Goal: Task Accomplishment & Management: Complete application form

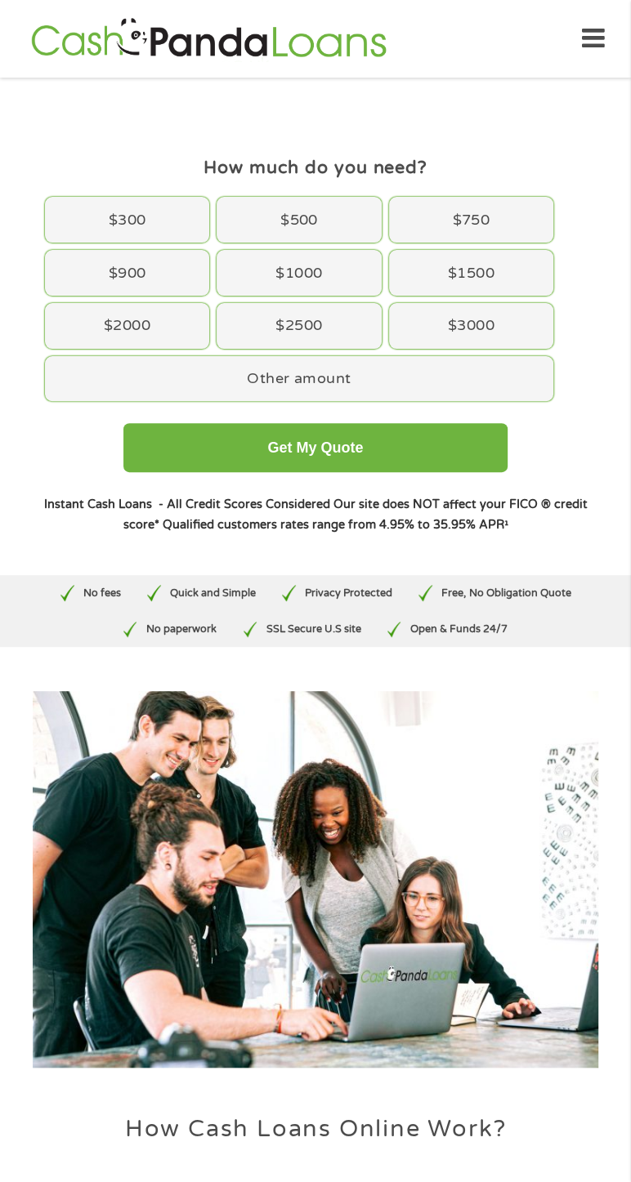
click at [338, 340] on div "$2500" at bounding box center [298, 326] width 164 height 46
click at [427, 438] on button "Get My Quote" at bounding box center [315, 447] width 384 height 49
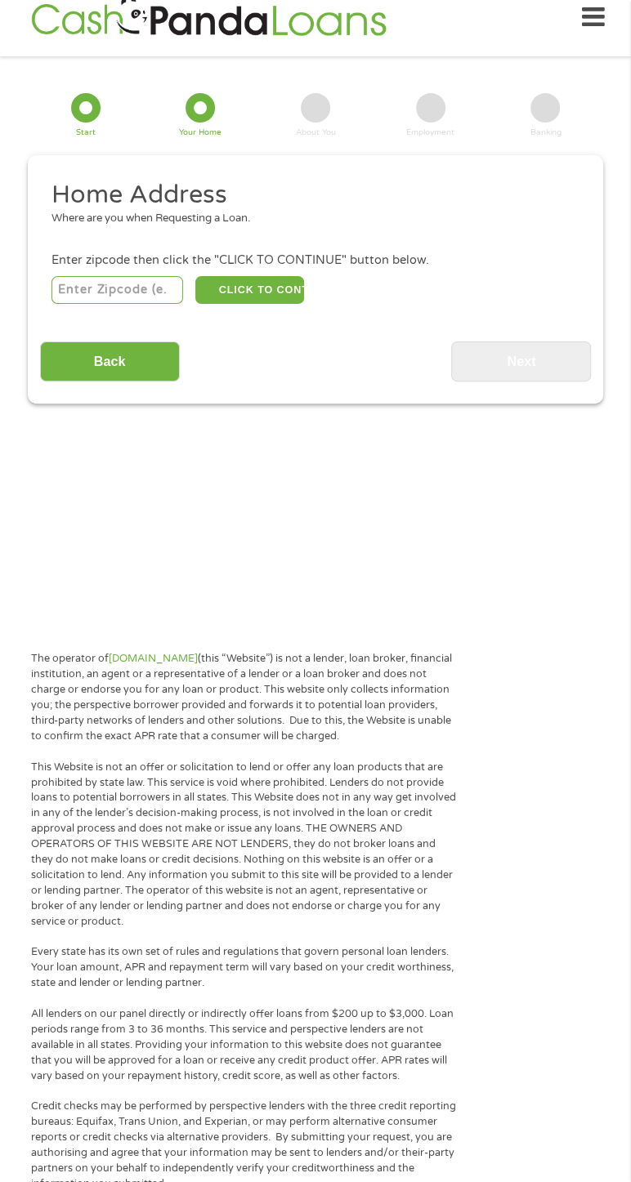
click at [126, 294] on input "number" at bounding box center [117, 290] width 132 height 28
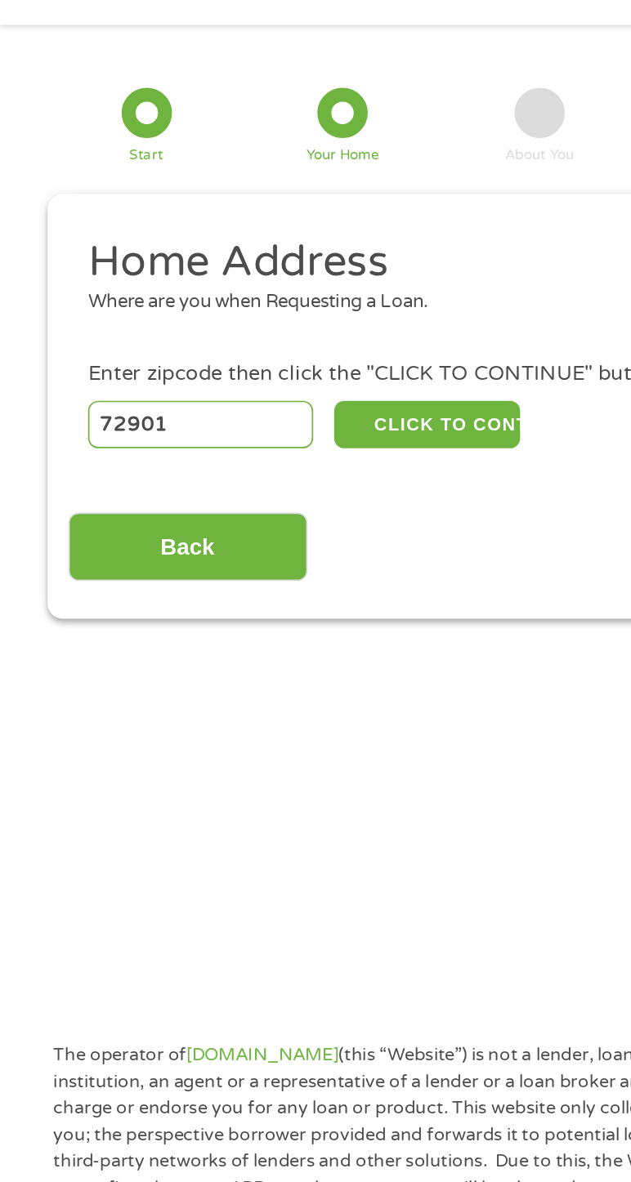
type input "72901"
click at [257, 286] on button "CLICK TO CONTINUE" at bounding box center [249, 290] width 109 height 28
type input "72901"
type input "Fort Smith"
select select "Arkansas"
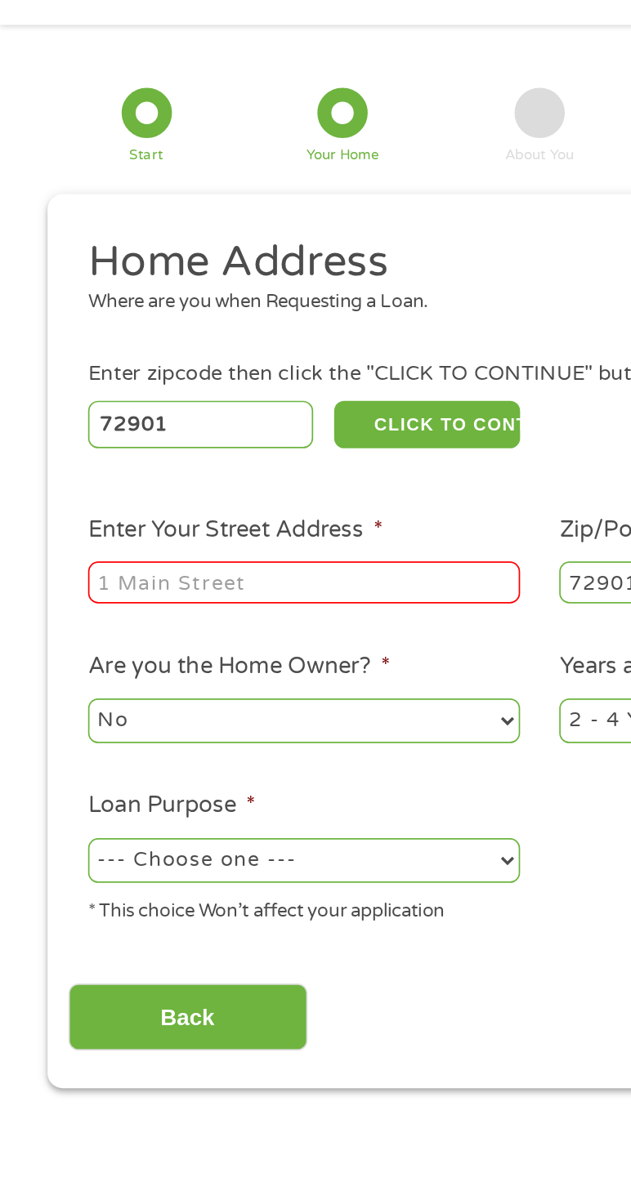
click at [235, 386] on input "Enter Your Street Address *" at bounding box center [177, 382] width 252 height 25
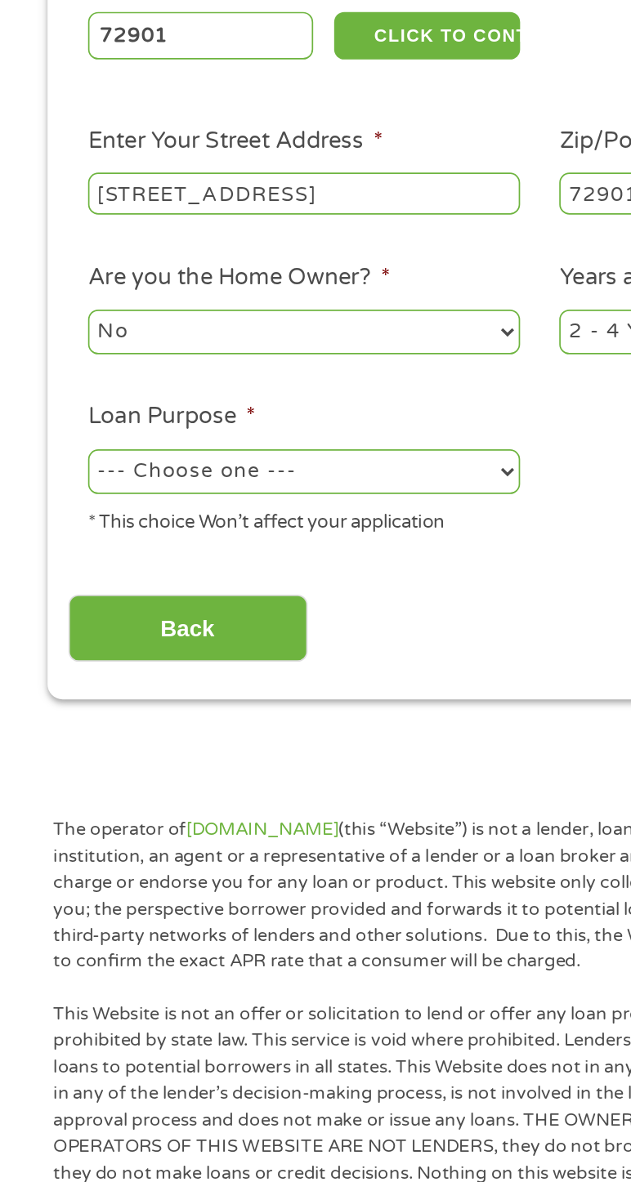
type input "1501s s st"
click at [249, 466] on select "No Yes" at bounding box center [177, 463] width 252 height 26
select select "yes"
click at [51, 451] on select "No Yes" at bounding box center [177, 463] width 252 height 26
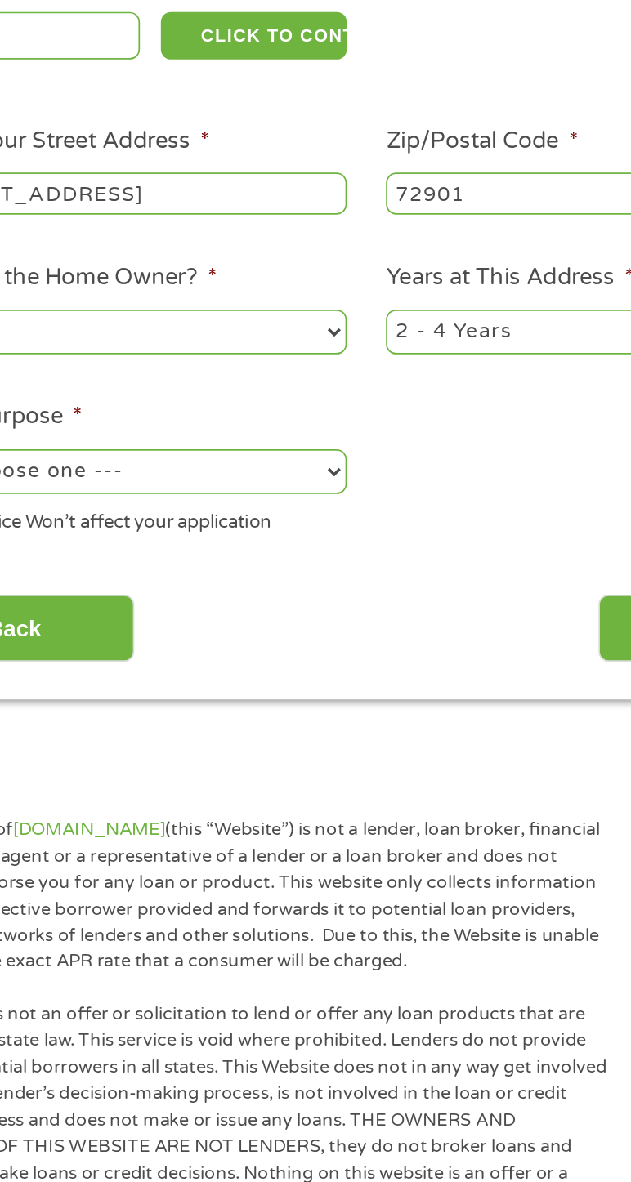
click at [417, 459] on select "1 Year or less 1 - 2 Years 2 - 4 Years Over 4 Years" at bounding box center [453, 463] width 252 height 26
select select "60months"
click at [327, 451] on select "1 Year or less 1 - 2 Years 2 - 4 Years Over 4 Years" at bounding box center [453, 463] width 252 height 26
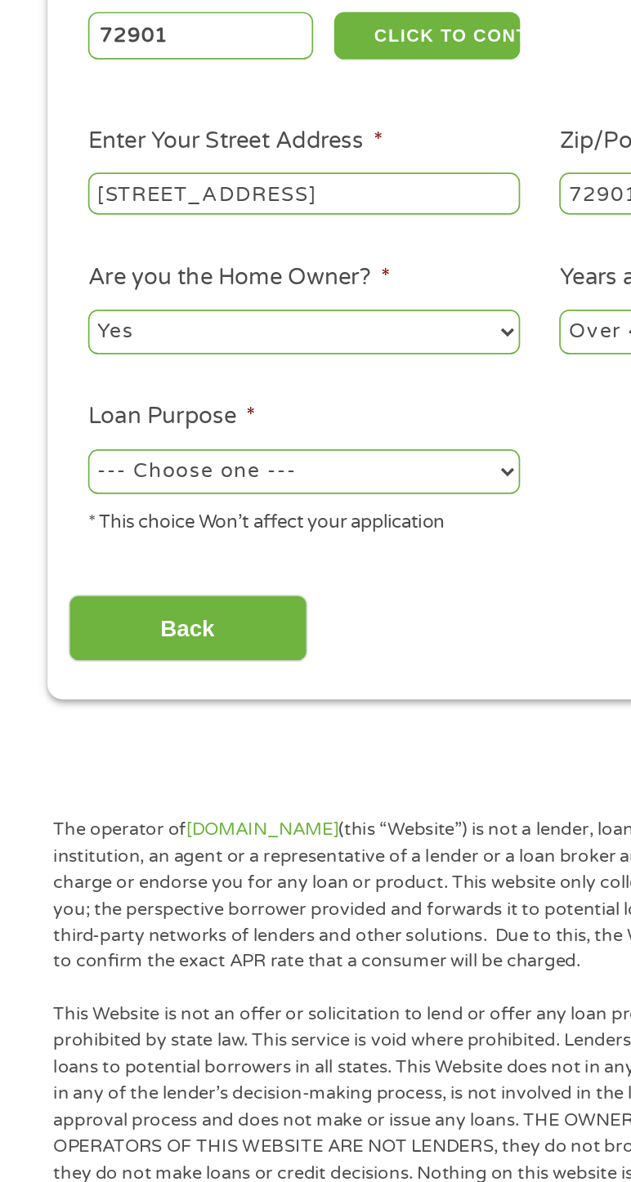
click at [221, 547] on select "--- Choose one --- Pay Bills Debt Consolidation Home Improvement Major Purchase…" at bounding box center [177, 545] width 252 height 26
select select "homeimprovement"
click at [51, 533] on select "--- Choose one --- Pay Bills Debt Consolidation Home Improvement Major Purchase…" at bounding box center [177, 545] width 252 height 26
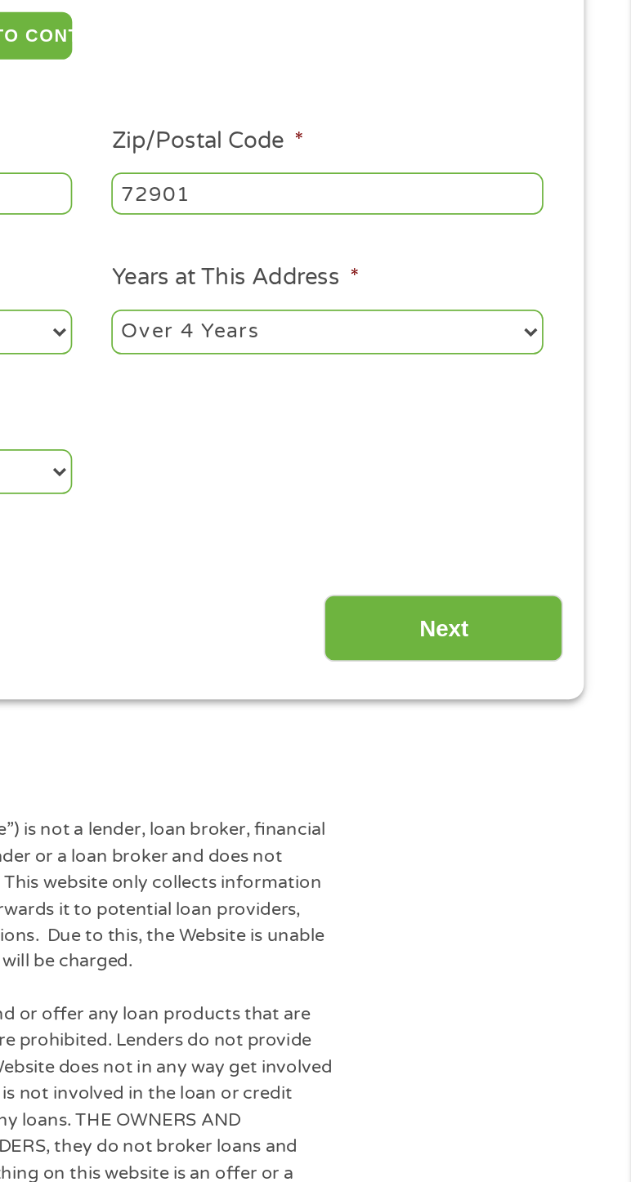
click at [544, 623] on input "Next" at bounding box center [521, 637] width 140 height 40
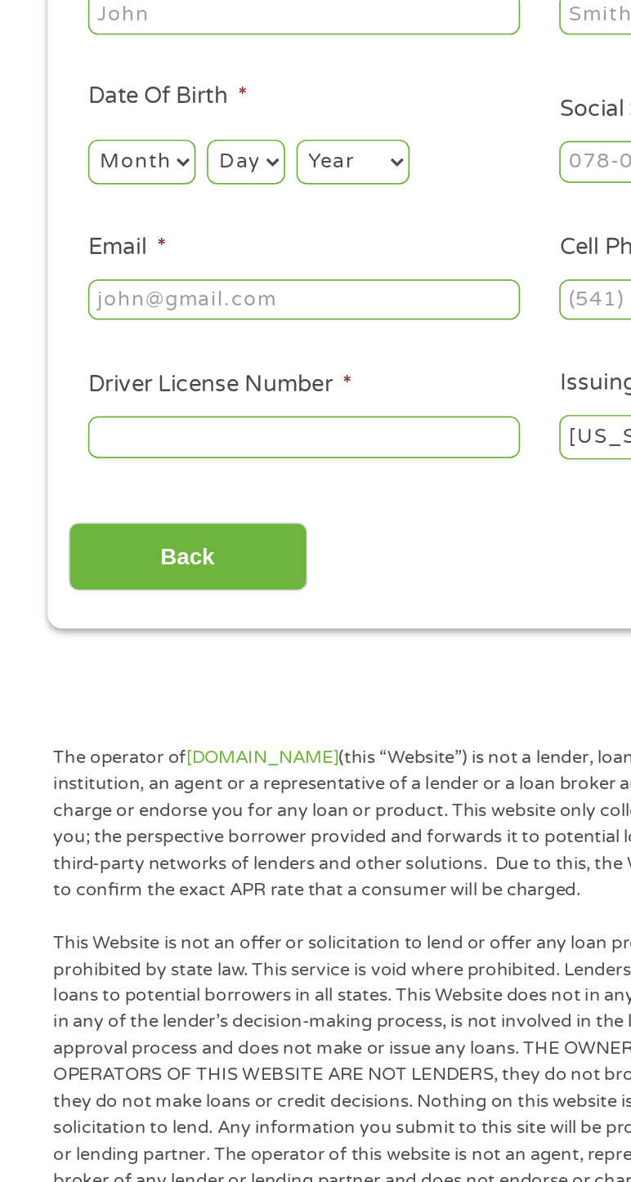
scroll to position [0, 0]
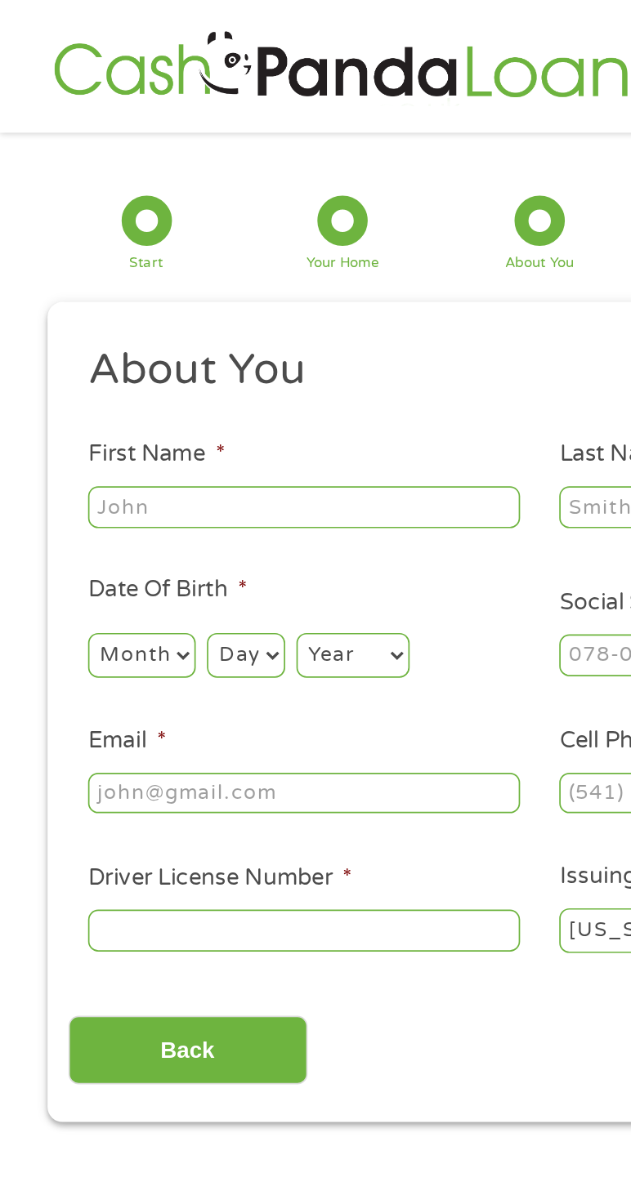
click at [214, 293] on input "First Name *" at bounding box center [177, 296] width 252 height 25
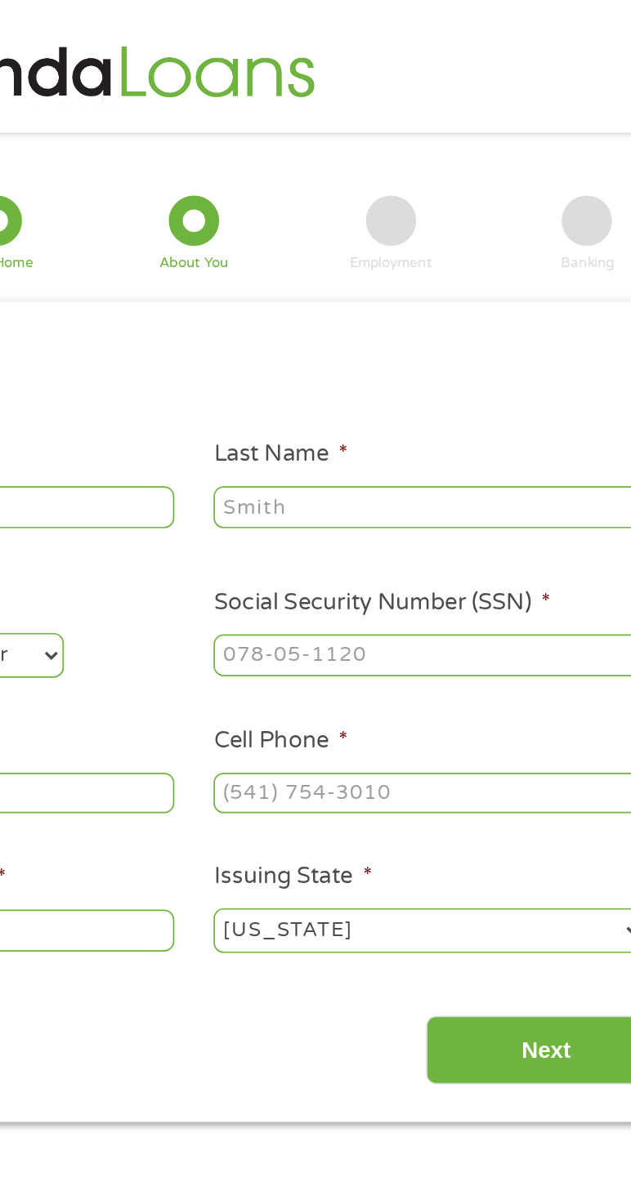
type input "Garry"
click at [463, 296] on input "Last Name *" at bounding box center [453, 296] width 252 height 25
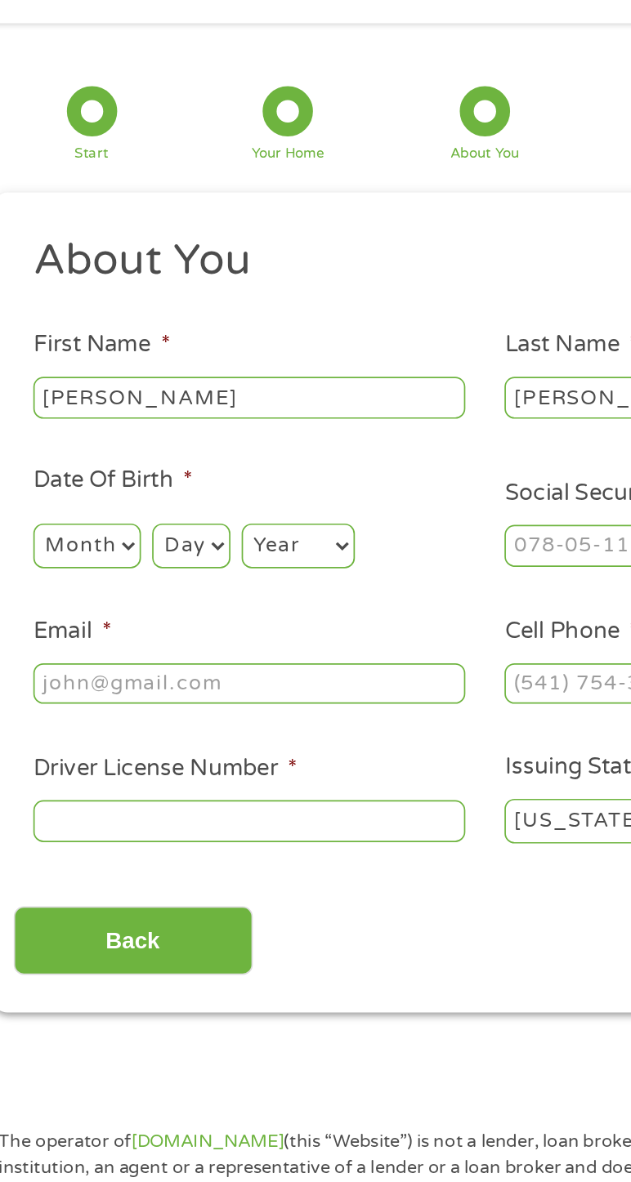
type input "Fulton"
click at [98, 381] on select "Month 1 2 3 4 5 6 7 8 9 10 11 12" at bounding box center [82, 383] width 63 height 26
select select "9"
click at [51, 370] on select "Month 1 2 3 4 5 6 7 8 9 10 11 12" at bounding box center [82, 383] width 63 height 26
click at [147, 376] on select "Day 1 2 3 4 5 6 7 8 9 10 11 12 13 14 15 16 17 18 19 20 21 22 23 24 25 26 27 28 …" at bounding box center [143, 383] width 45 height 26
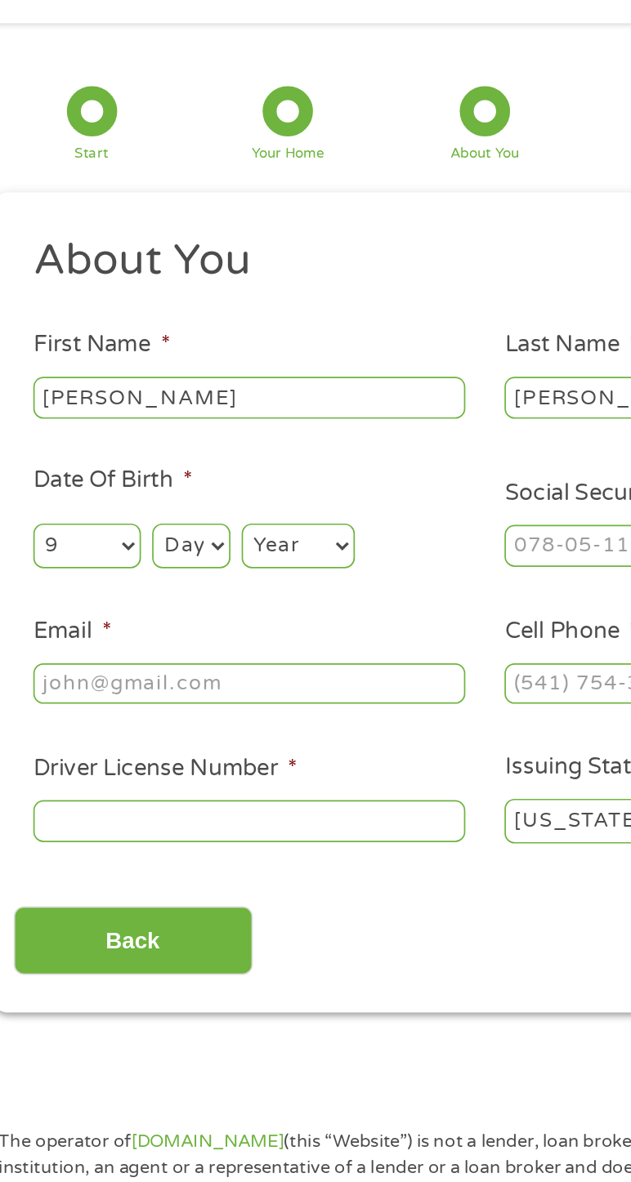
select select "18"
click at [121, 370] on select "Day 1 2 3 4 5 6 7 8 9 10 11 12 13 14 15 16 17 18 19 20 21 22 23 24 25 26 27 28 …" at bounding box center [143, 383] width 45 height 26
click at [213, 381] on select "Year 2007 2006 2005 2004 2003 2002 2001 2000 1999 1998 1997 1996 1995 1994 1993…" at bounding box center [206, 383] width 66 height 26
select select "1979"
click at [173, 370] on select "Year 2007 2006 2005 2004 2003 2002 2001 2000 1999 1998 1997 1996 1995 1994 1993…" at bounding box center [206, 383] width 66 height 26
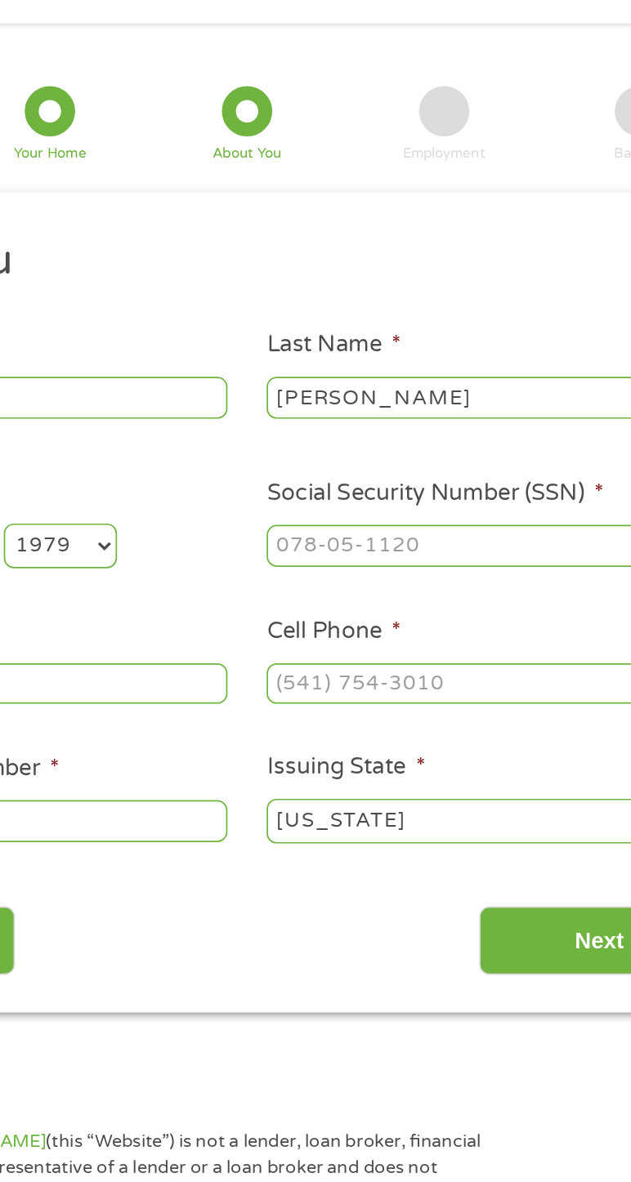
click at [443, 376] on input "Social Security Number (SSN) *" at bounding box center [453, 383] width 252 height 25
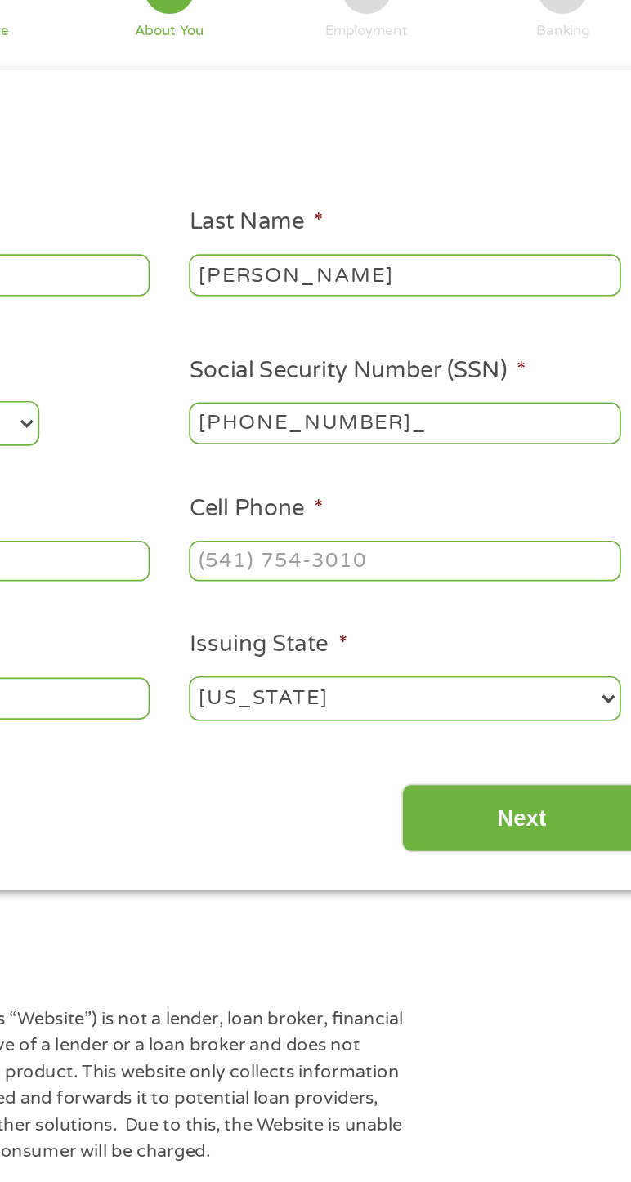
type input "544-96-3100"
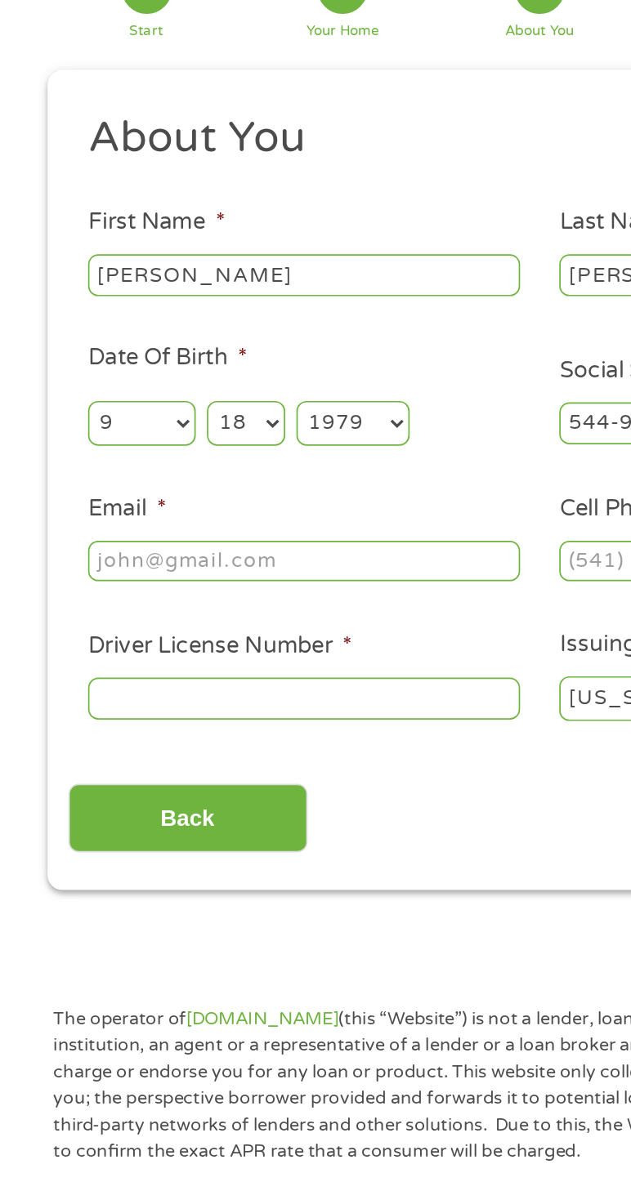
click at [207, 463] on input "Email *" at bounding box center [177, 464] width 252 height 25
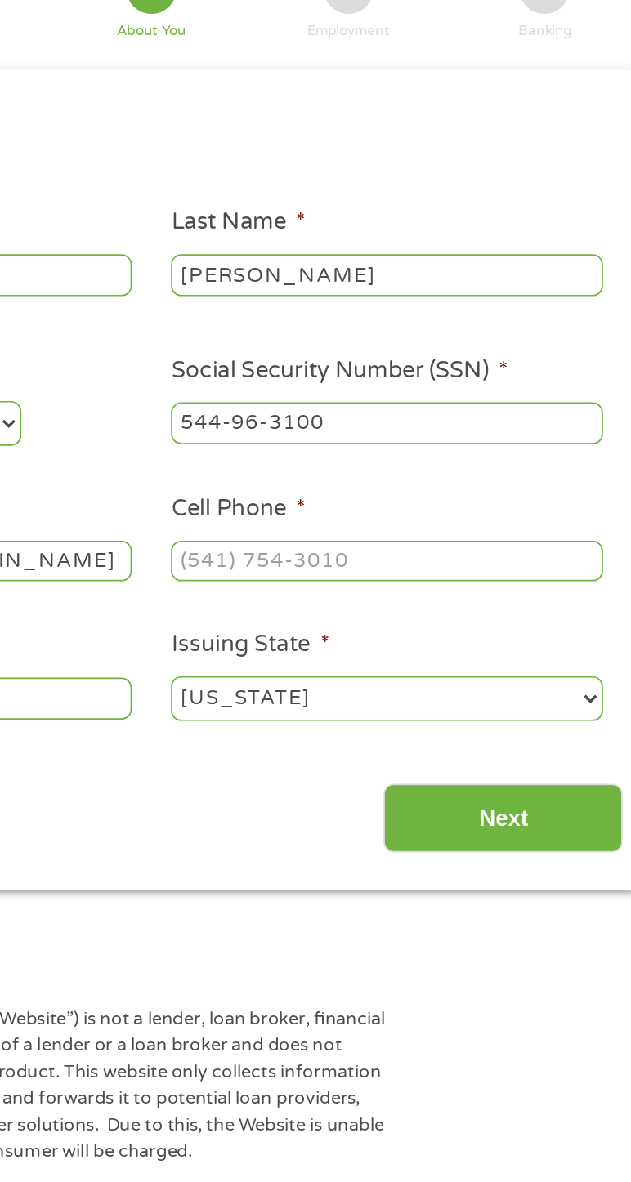
type input "garryfulton528@gmail.com"
click at [460, 466] on input "Cell Phone *" at bounding box center [453, 464] width 252 height 25
type input "(479) 213-1780"
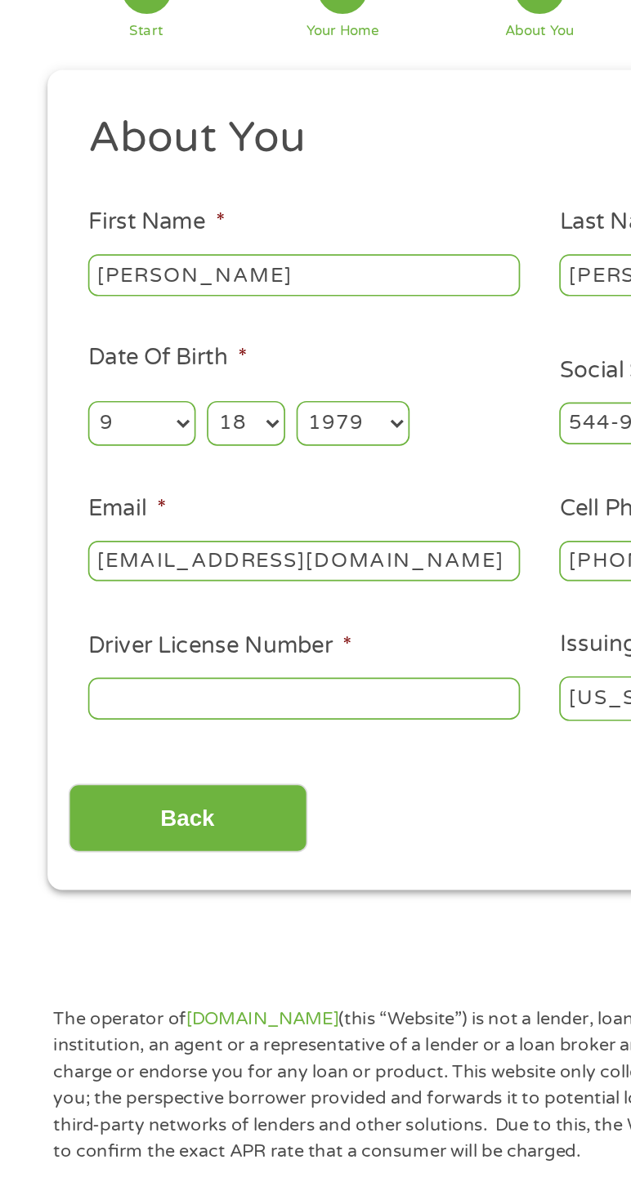
click at [206, 543] on input "Driver License Number *" at bounding box center [177, 544] width 252 height 25
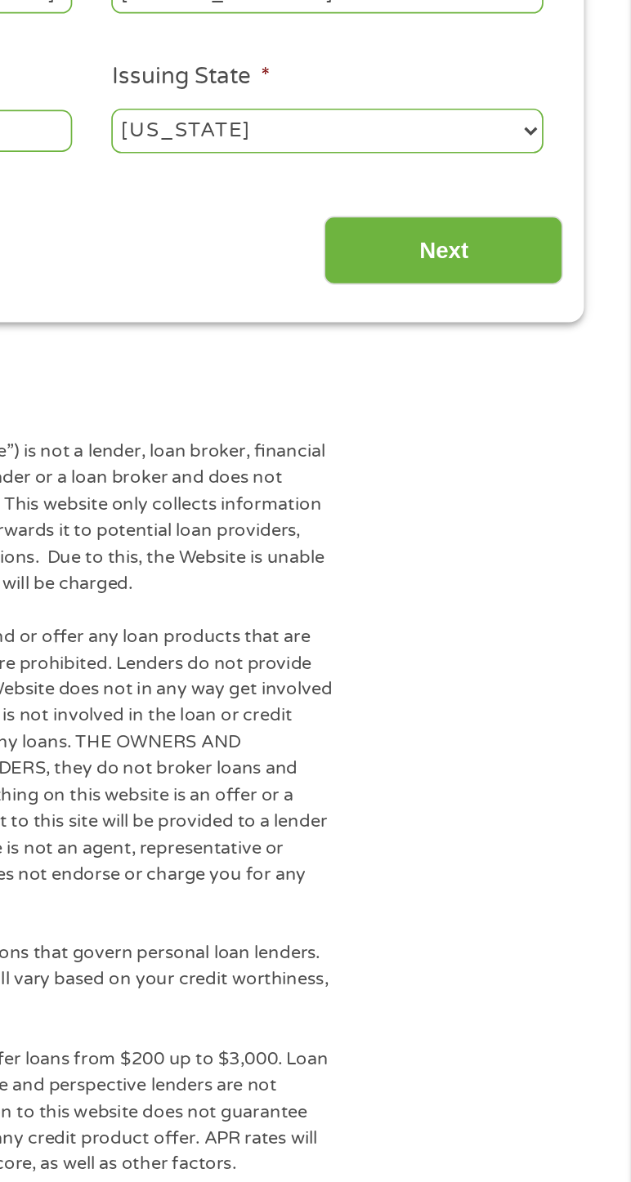
click at [533, 614] on input "Next" at bounding box center [521, 614] width 140 height 40
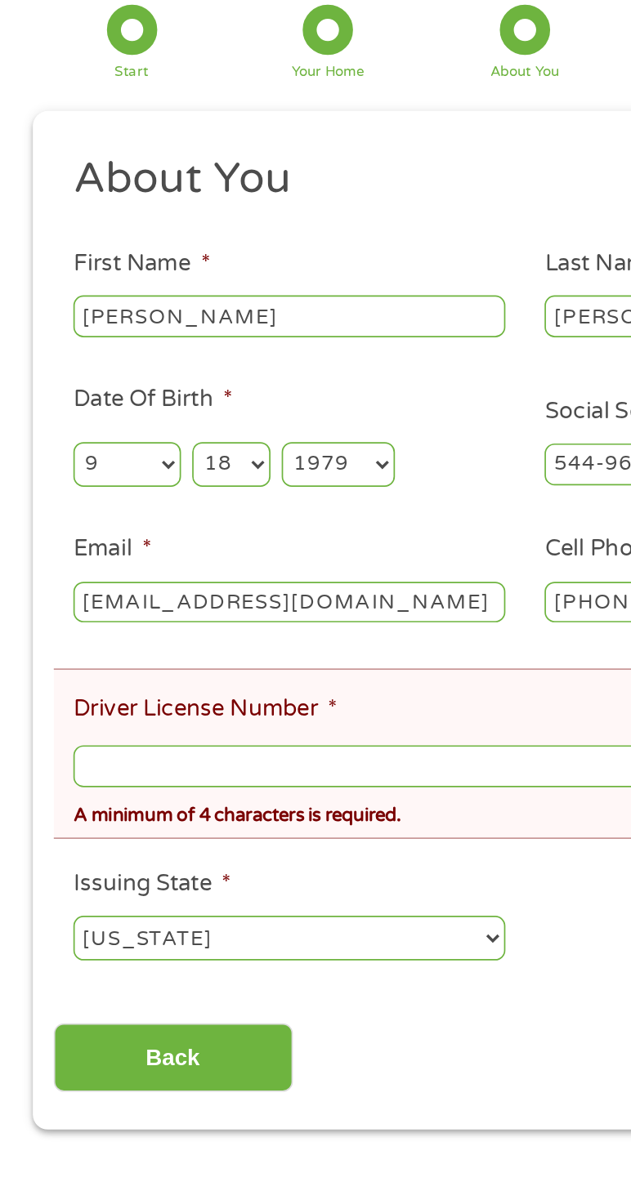
scroll to position [12, 0]
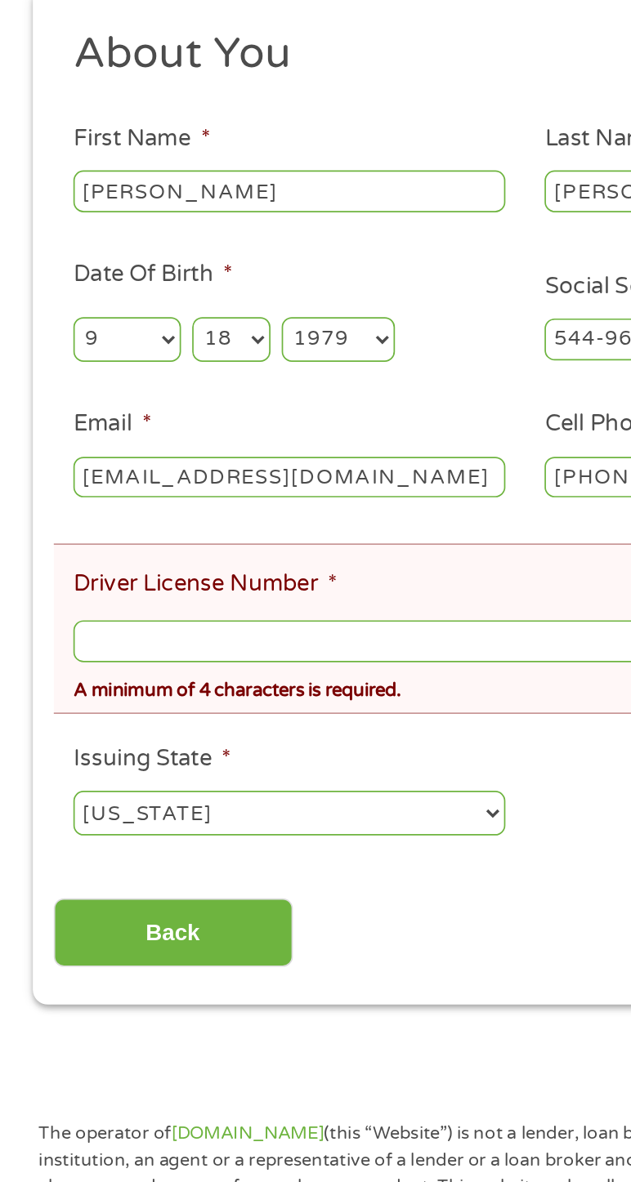
click at [212, 604] on input "Driver License Number *" at bounding box center [315, 608] width 528 height 25
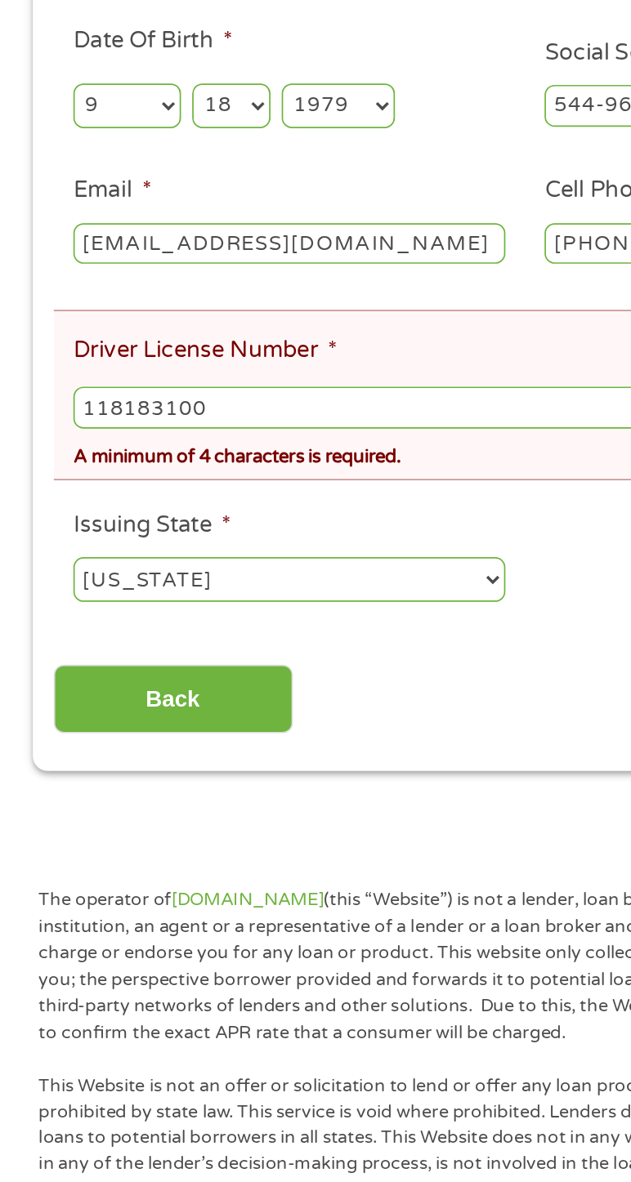
type input "118183100"
click at [281, 703] on select "Alabama Alaska Arizona Arkansas California Colorado Connecticut Delaware Distri…" at bounding box center [177, 709] width 252 height 26
select select "Oklahoma"
click at [51, 697] on select "Alabama Alaska Arizona Arkansas California Colorado Connecticut Delaware Distri…" at bounding box center [177, 709] width 252 height 26
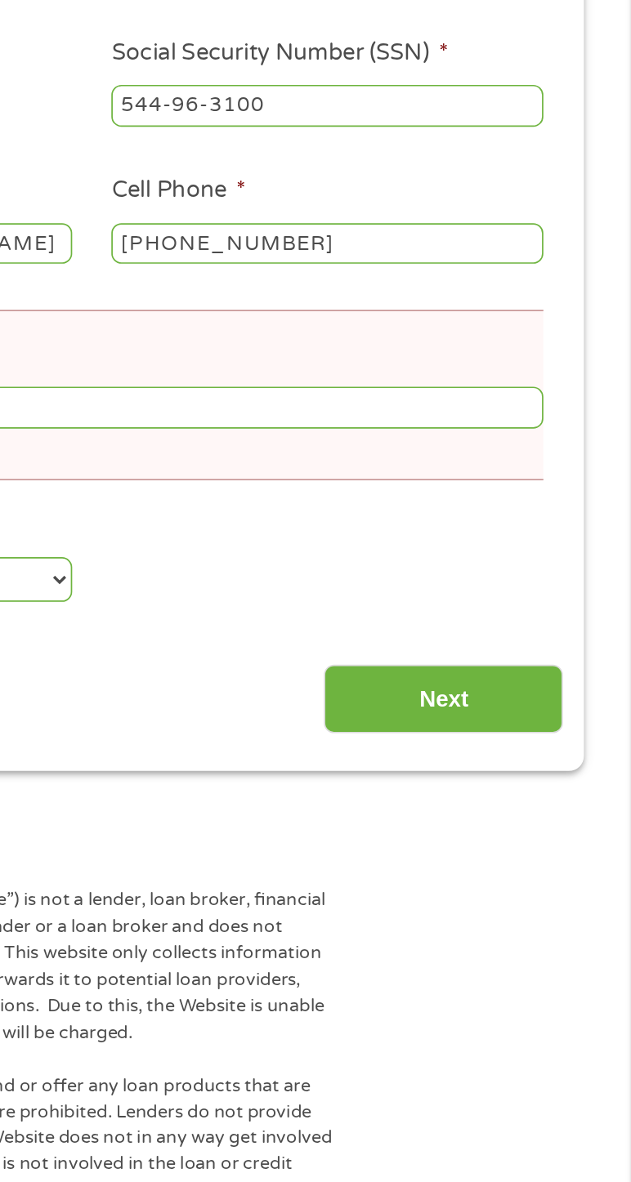
click at [543, 774] on input "Next" at bounding box center [521, 779] width 140 height 40
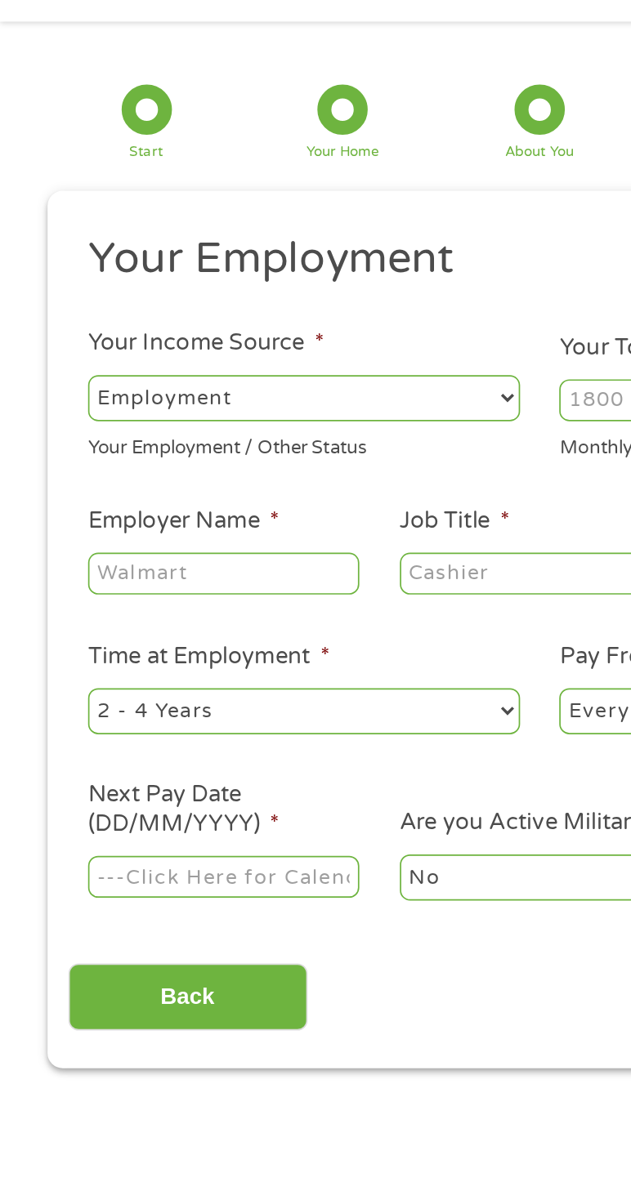
scroll to position [0, 0]
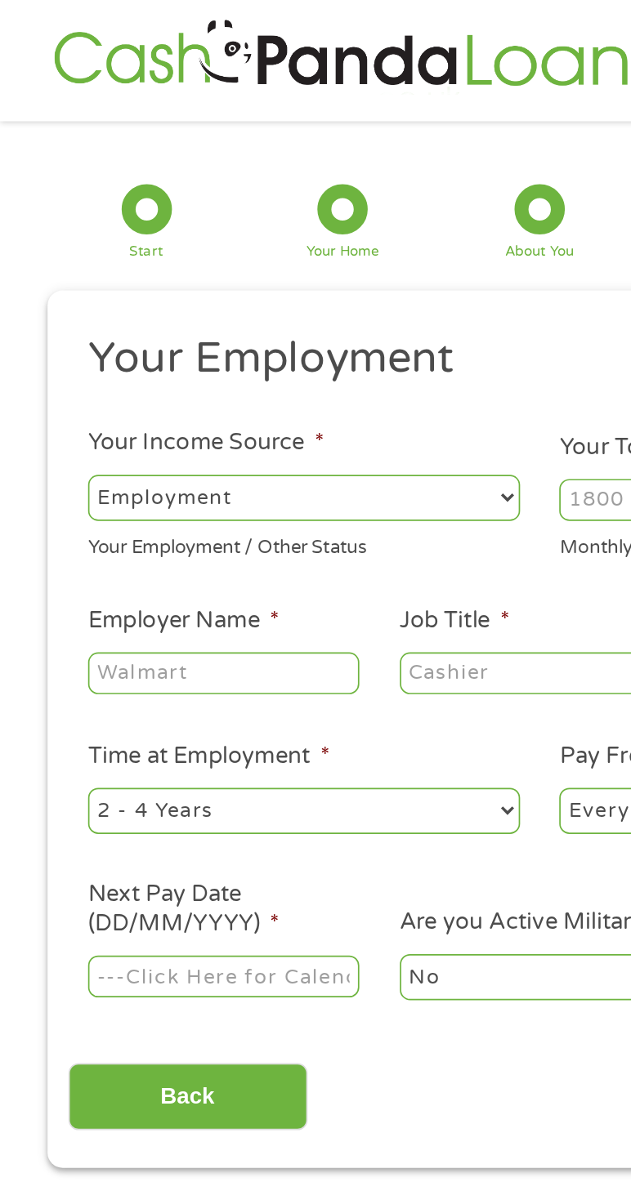
click at [220, 290] on select "--- Choose one --- Employment Self Employed Benefits" at bounding box center [177, 297] width 252 height 26
select select "selfEmployed"
click at [51, 284] on select "--- Choose one --- Employment Self Employed Benefits" at bounding box center [177, 297] width 252 height 26
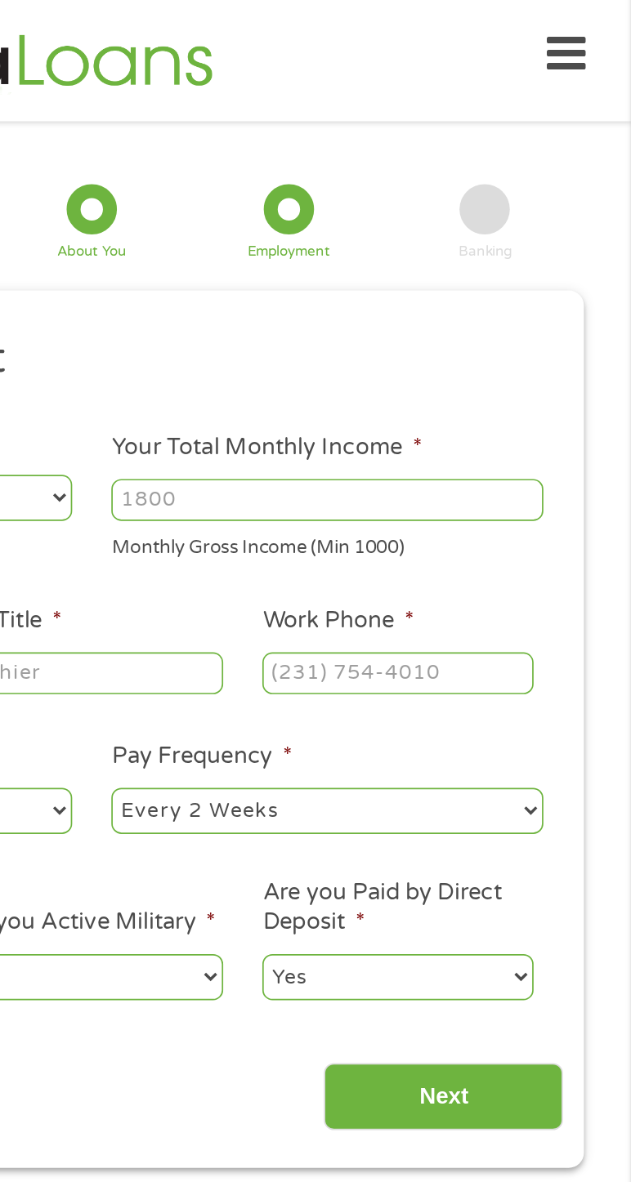
click at [514, 301] on input "Your Total Monthly Income *" at bounding box center [453, 299] width 252 height 25
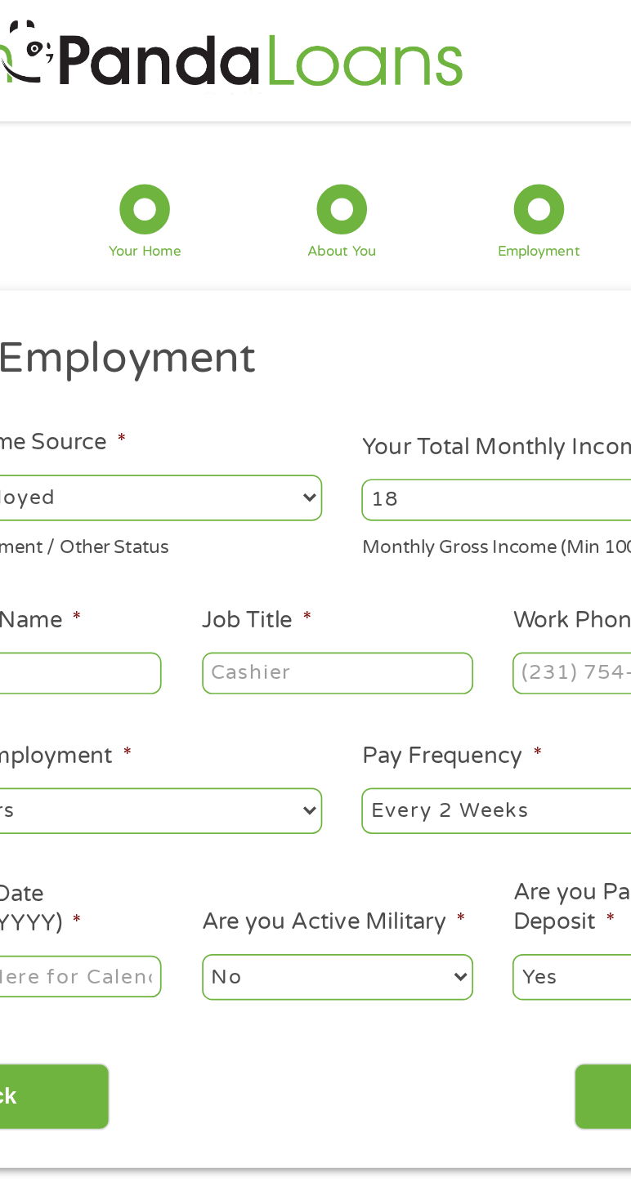
type input "1"
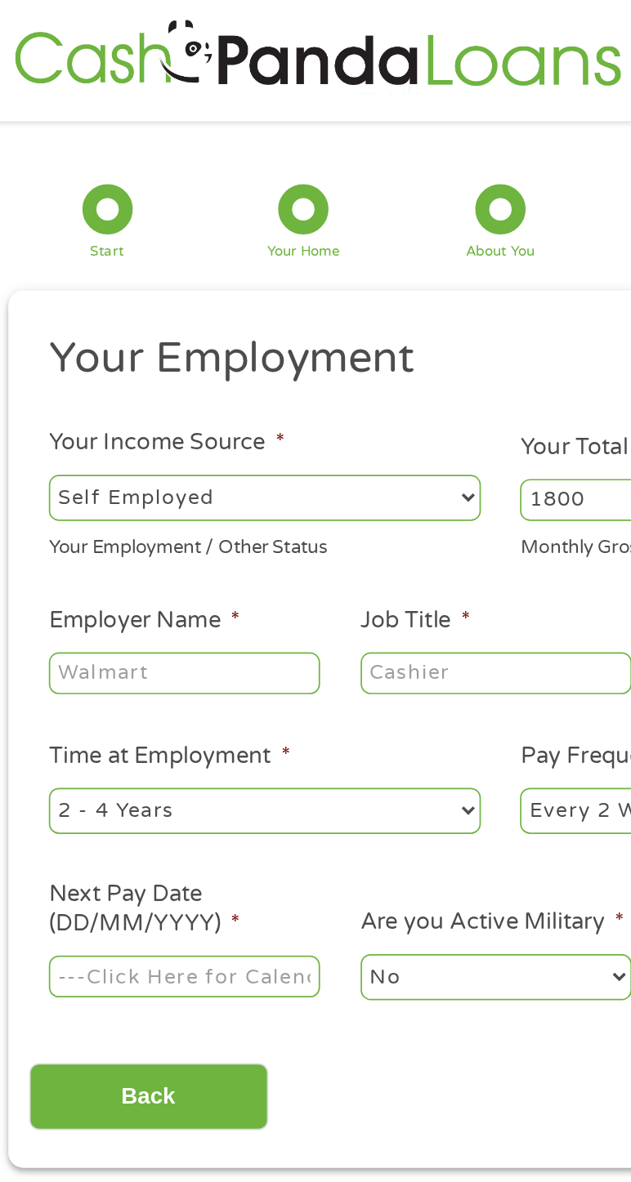
type input "1800"
click at [158, 404] on input "Employer Name *" at bounding box center [130, 400] width 158 height 25
type input "W"
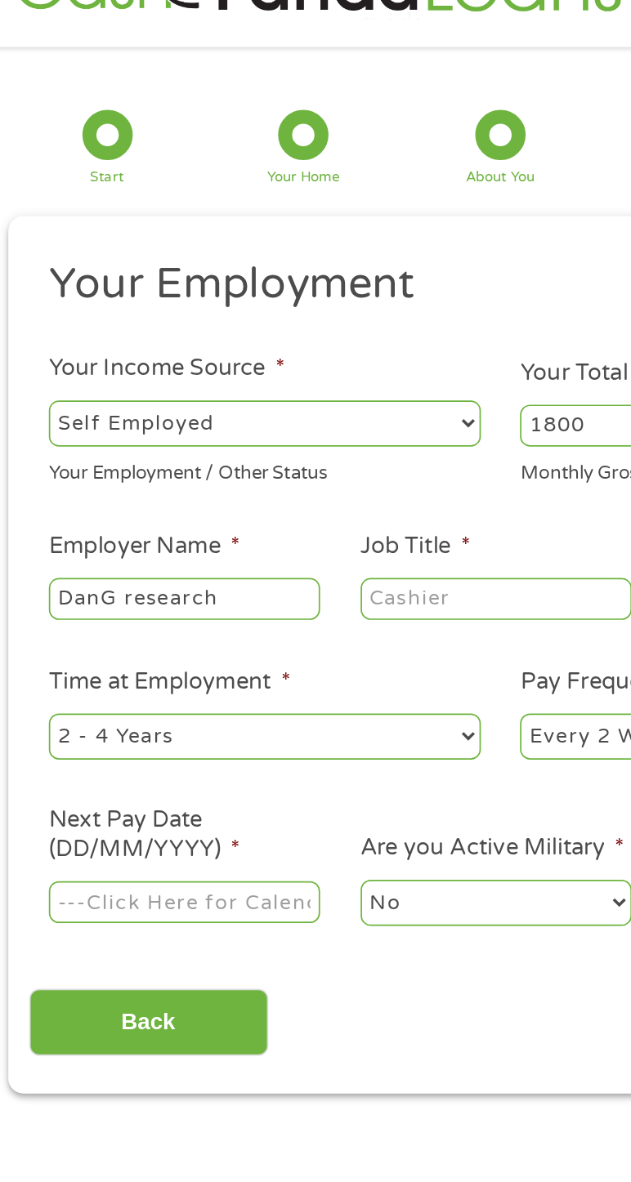
type input "DanG research"
click at [310, 396] on input "Job Title *" at bounding box center [313, 400] width 158 height 25
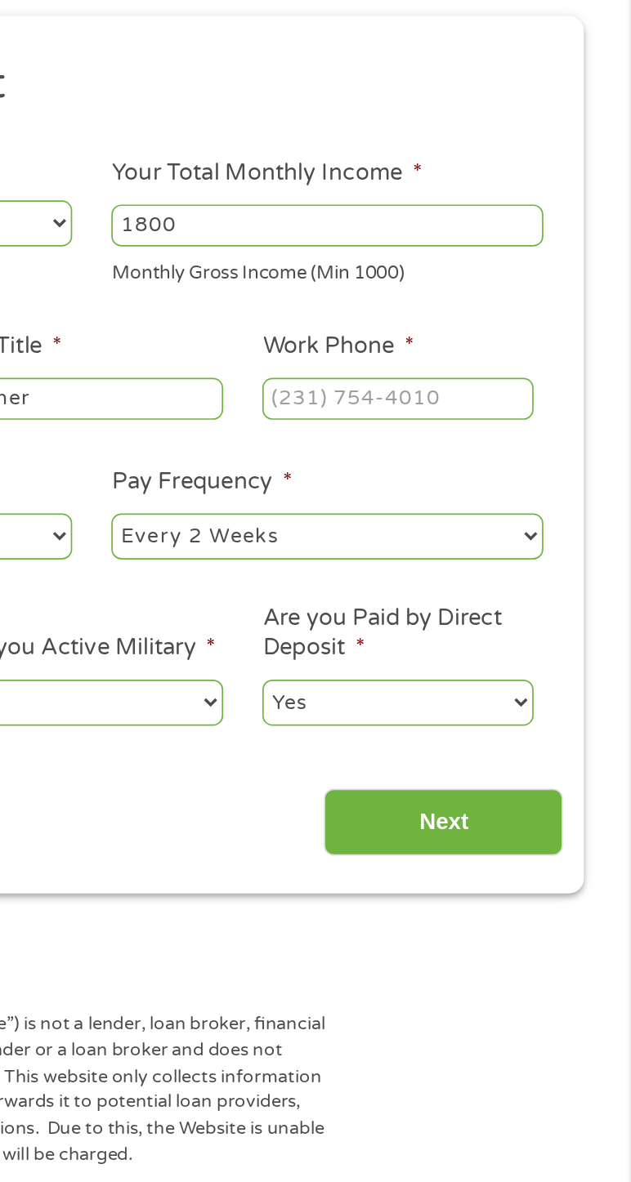
type input "Owner"
click at [512, 399] on input "Work Phone *" at bounding box center [494, 400] width 158 height 25
type input "(479) 213-1780"
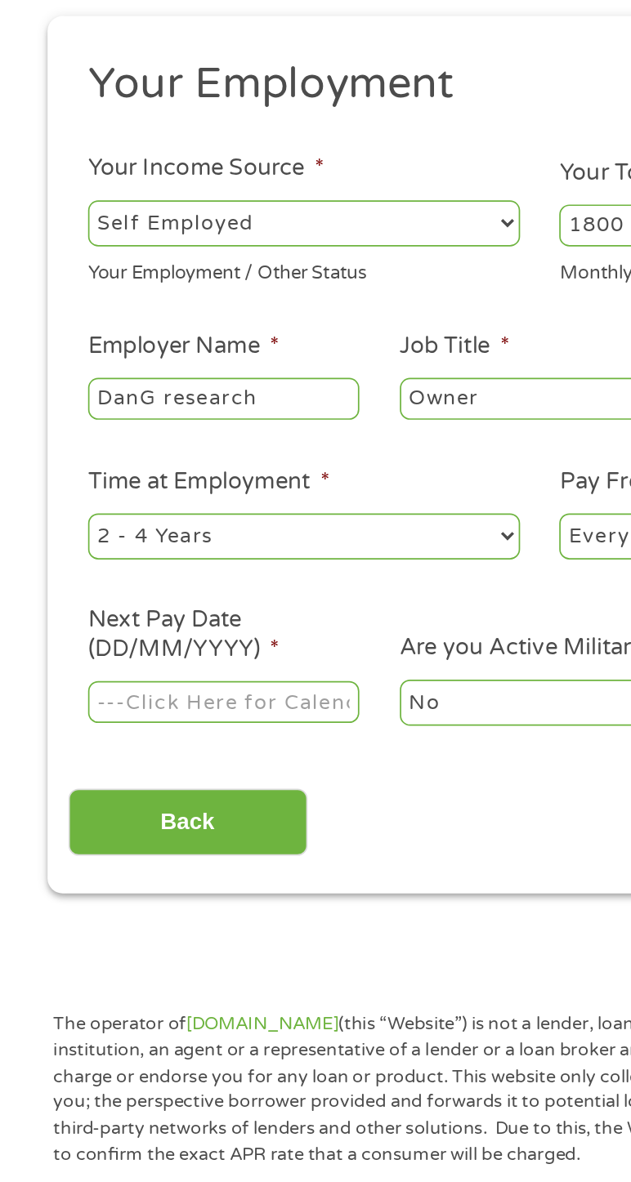
click at [205, 476] on select "--- Choose one --- 1 Year or less 1 - 2 Years 2 - 4 Years Over 4 Years" at bounding box center [177, 480] width 252 height 26
select select "60months"
click at [51, 468] on select "--- Choose one --- 1 Year or less 1 - 2 Years 2 - 4 Years Over 4 Years" at bounding box center [177, 480] width 252 height 26
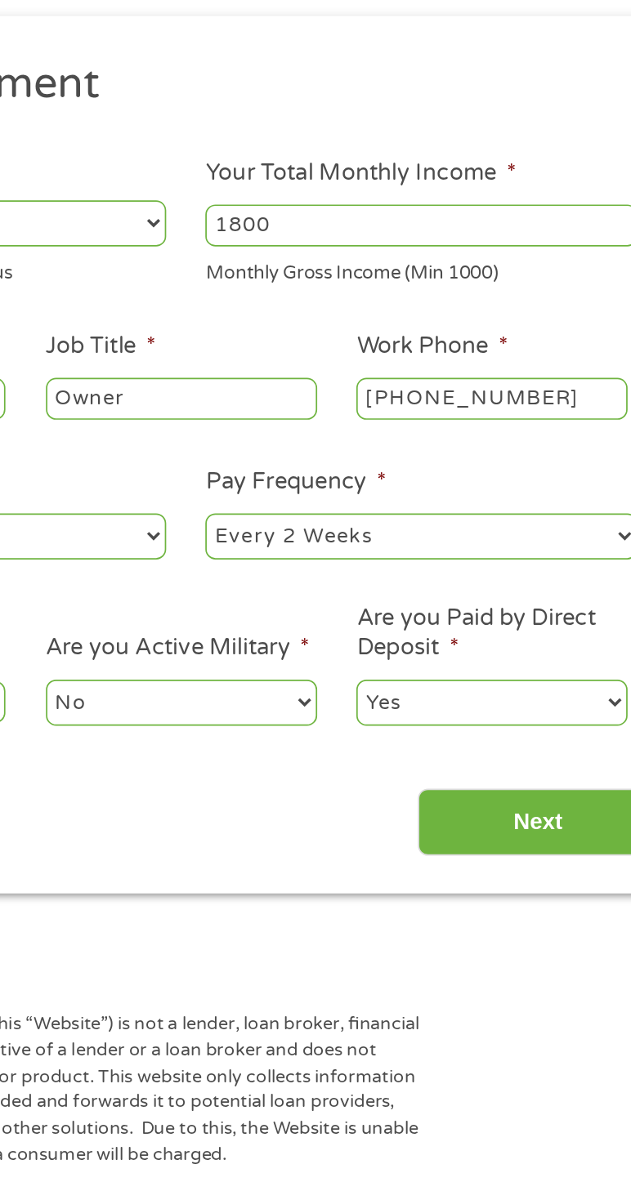
click at [462, 485] on select "--- Choose one --- Every 2 Weeks Every Week Monthly Semi-Monthly" at bounding box center [453, 480] width 252 height 26
select select "monthly"
click at [327, 468] on select "--- Choose one --- Every 2 Weeks Every Week Monthly Semi-Monthly" at bounding box center [453, 480] width 252 height 26
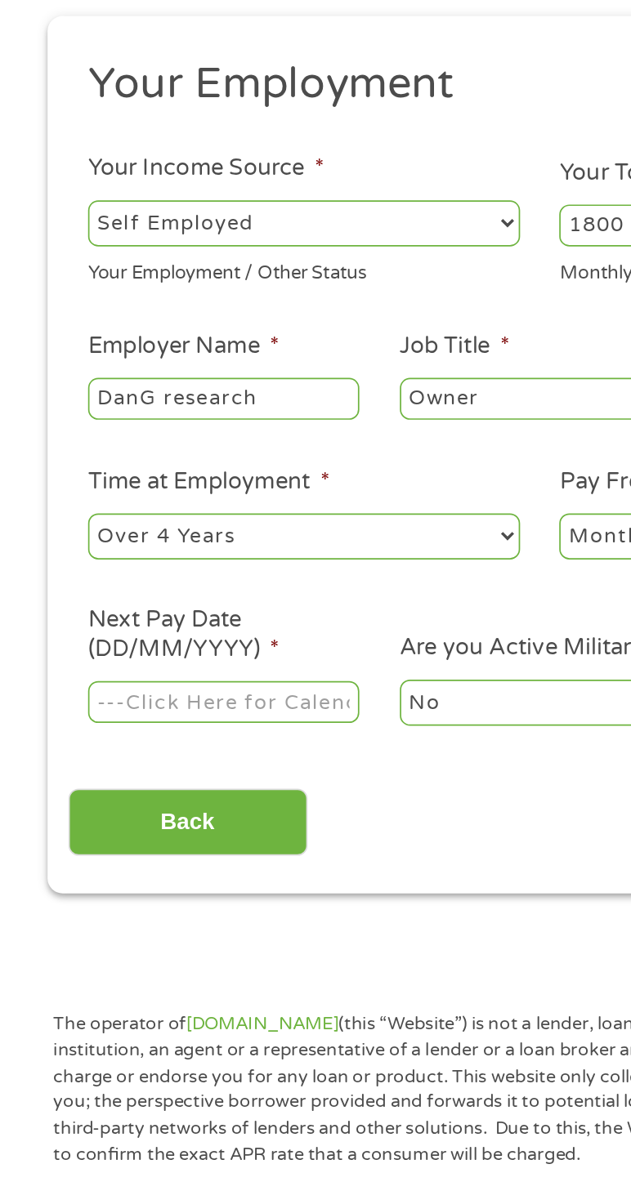
click at [158, 573] on input "Next Pay Date (DD/MM/YYYY) *" at bounding box center [130, 577] width 158 height 25
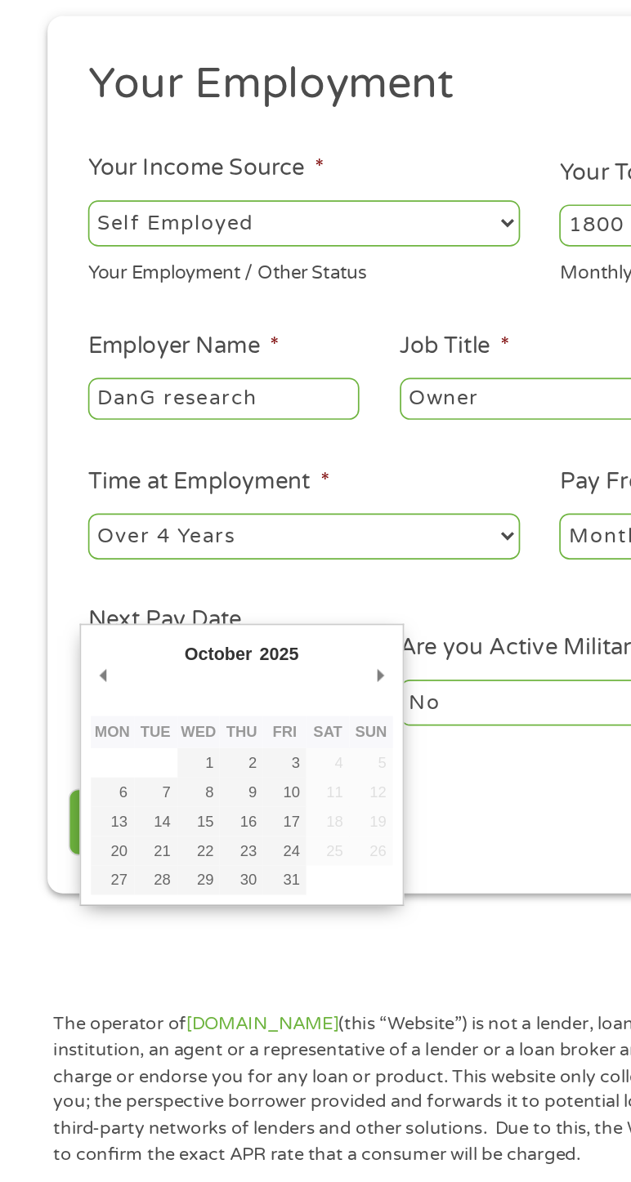
type input "08/10/2025"
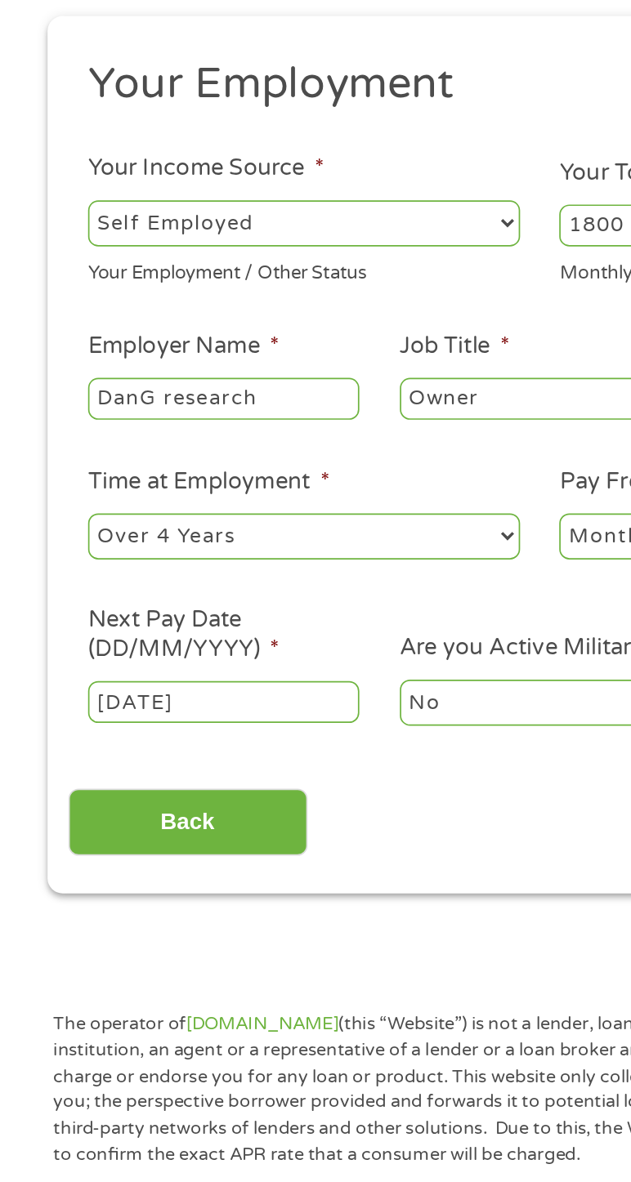
click at [293, 570] on select "No Yes" at bounding box center [313, 577] width 158 height 26
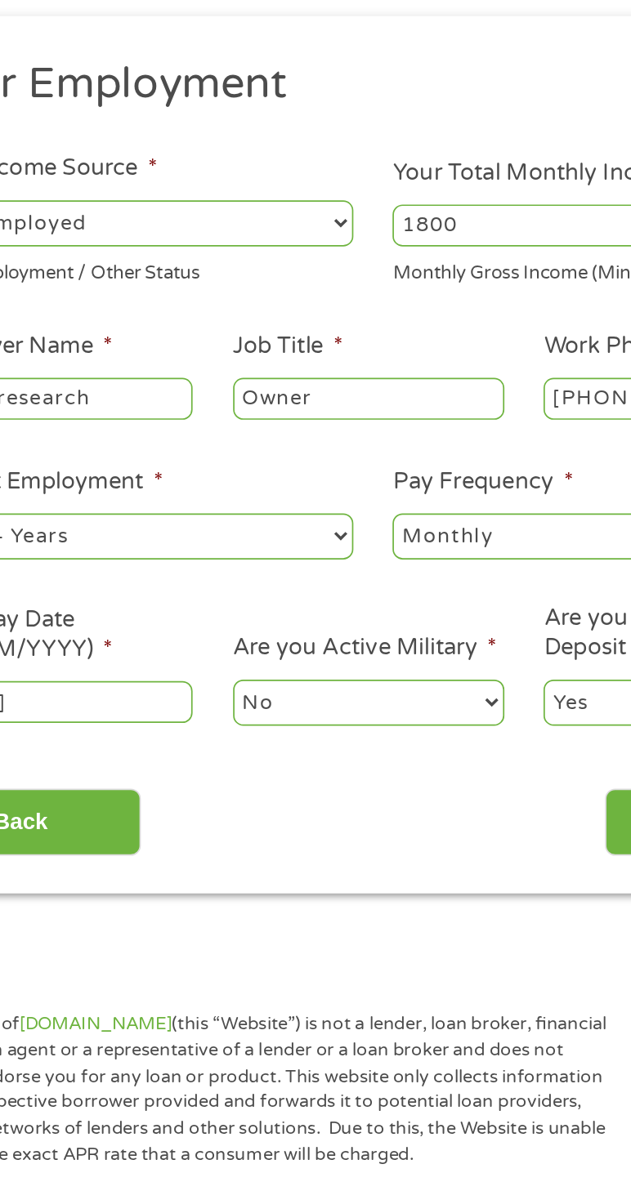
click at [332, 569] on select "No Yes" at bounding box center [313, 577] width 158 height 26
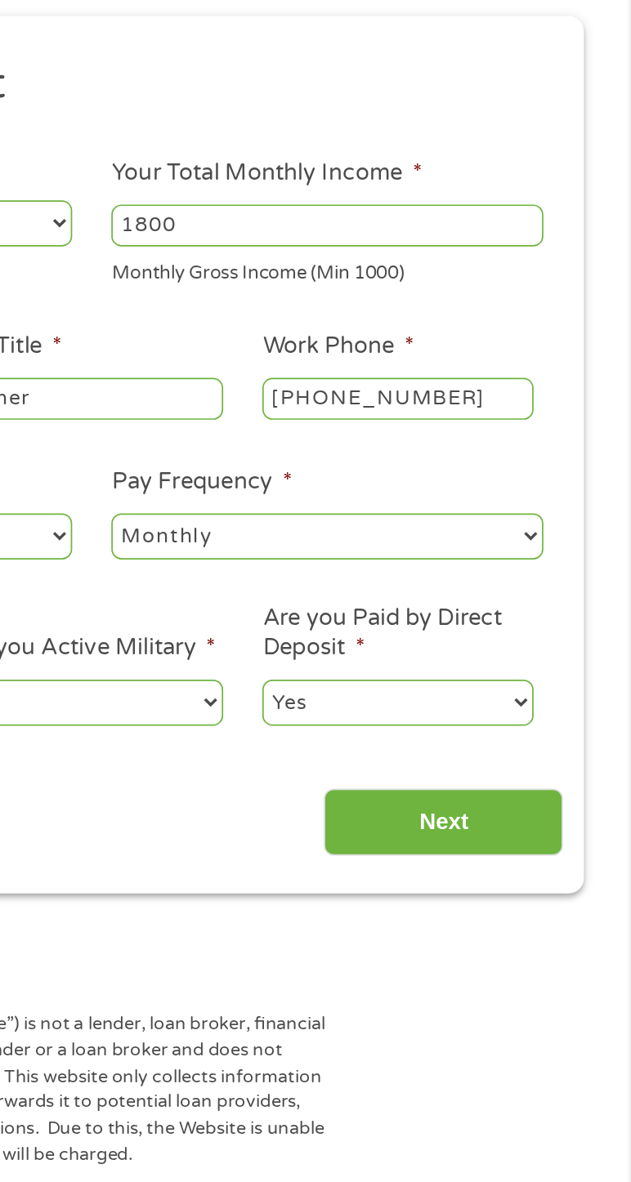
click at [545, 631] on input "Next" at bounding box center [521, 648] width 140 height 40
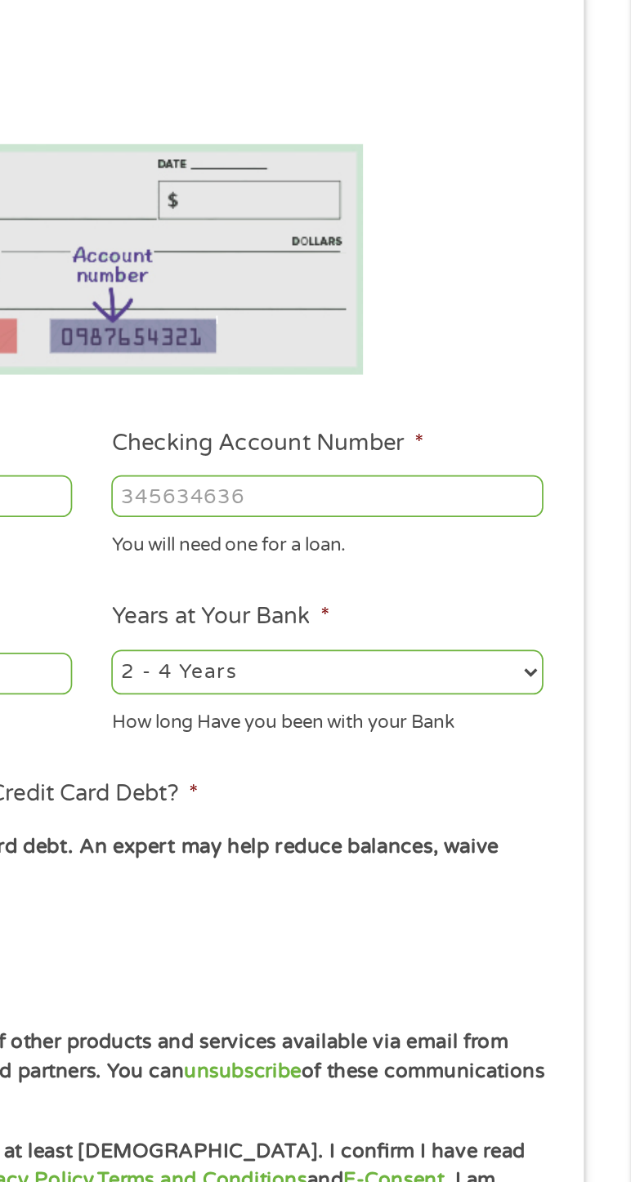
scroll to position [21, 0]
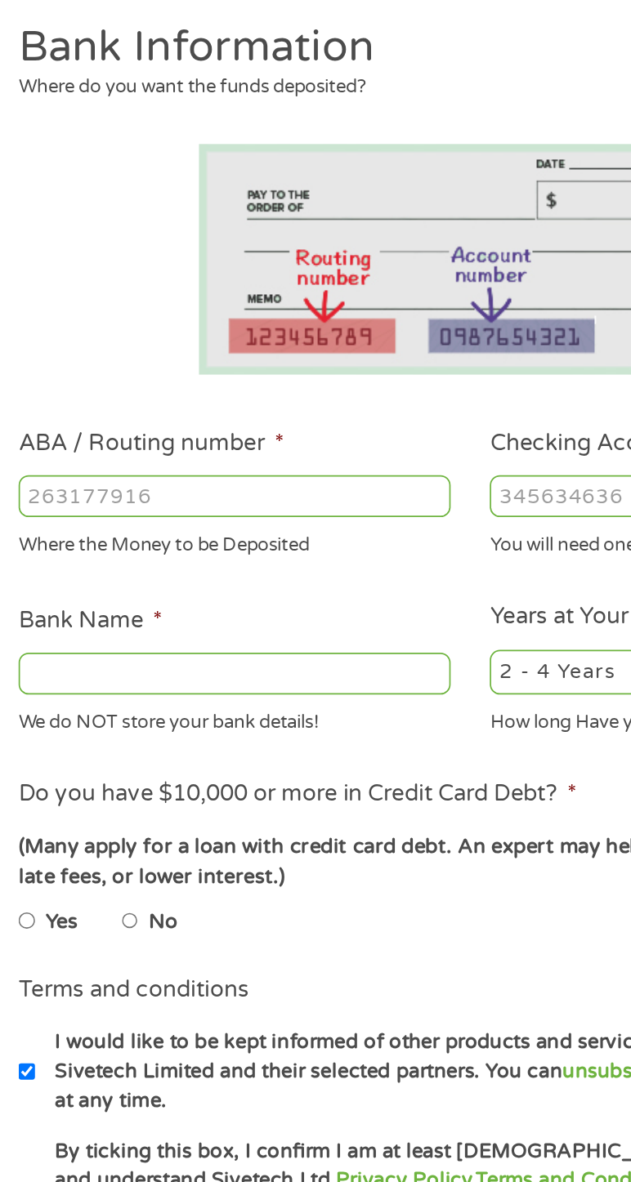
click at [226, 460] on input "ABA / Routing number *" at bounding box center [177, 457] width 252 height 25
type input "124303162"
type input "GOBANK A DIVISION OF GREEN DOT BANK"
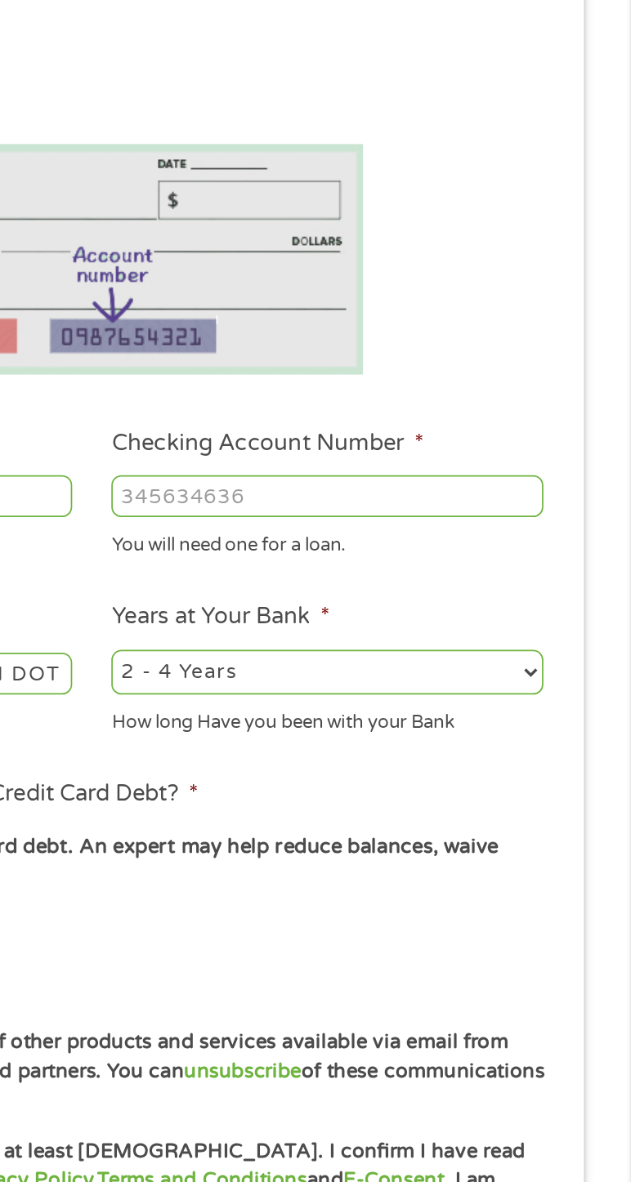
type input "124303162"
click at [457, 451] on input "Checking Account Number *" at bounding box center [453, 457] width 252 height 25
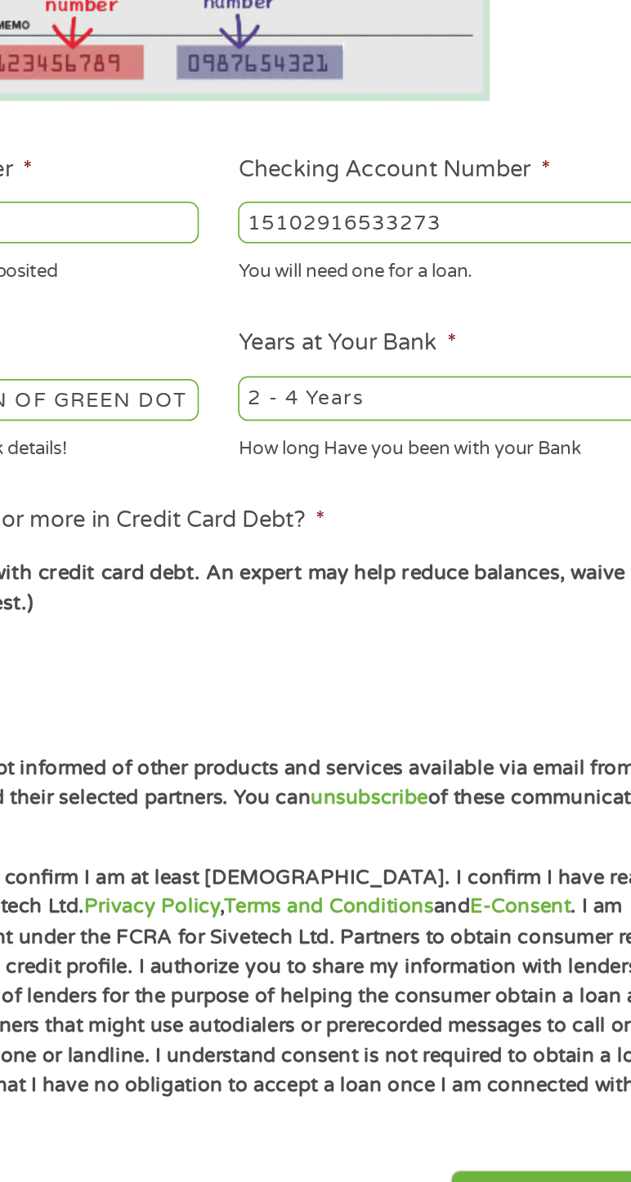
type input "15102916533273"
click at [453, 560] on select "2 - 4 Years 6 - 12 Months 1 - 2 Years Over 4 Years" at bounding box center [453, 560] width 252 height 26
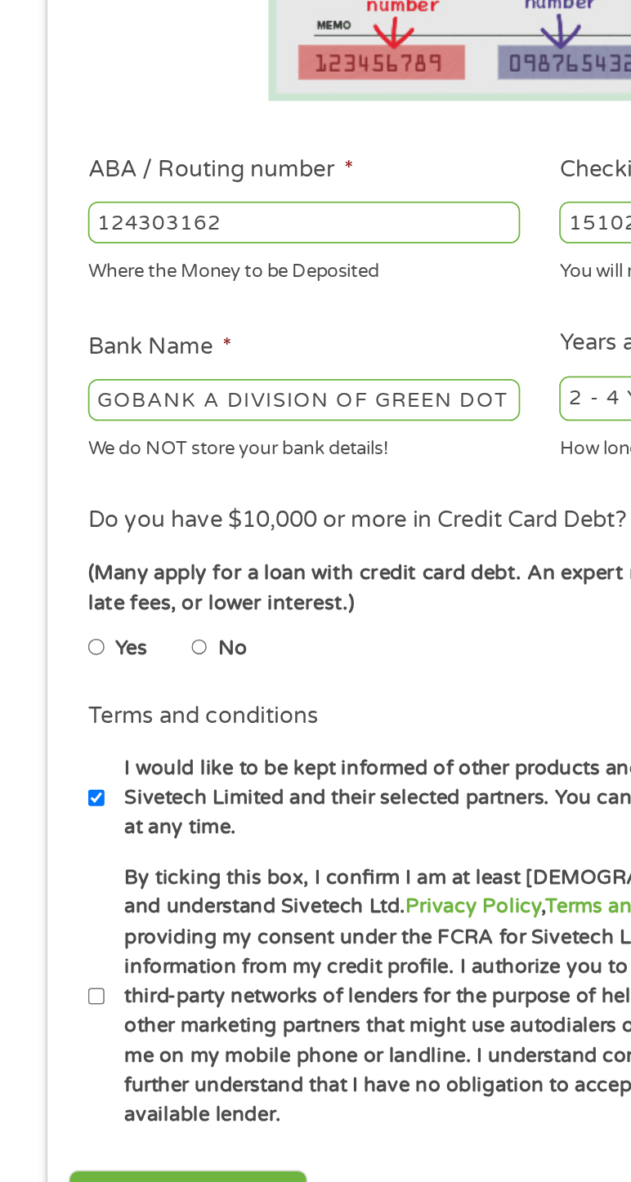
click at [135, 708] on label "No" at bounding box center [135, 707] width 17 height 18
click at [122, 708] on input "No" at bounding box center [117, 706] width 10 height 20
radio input "true"
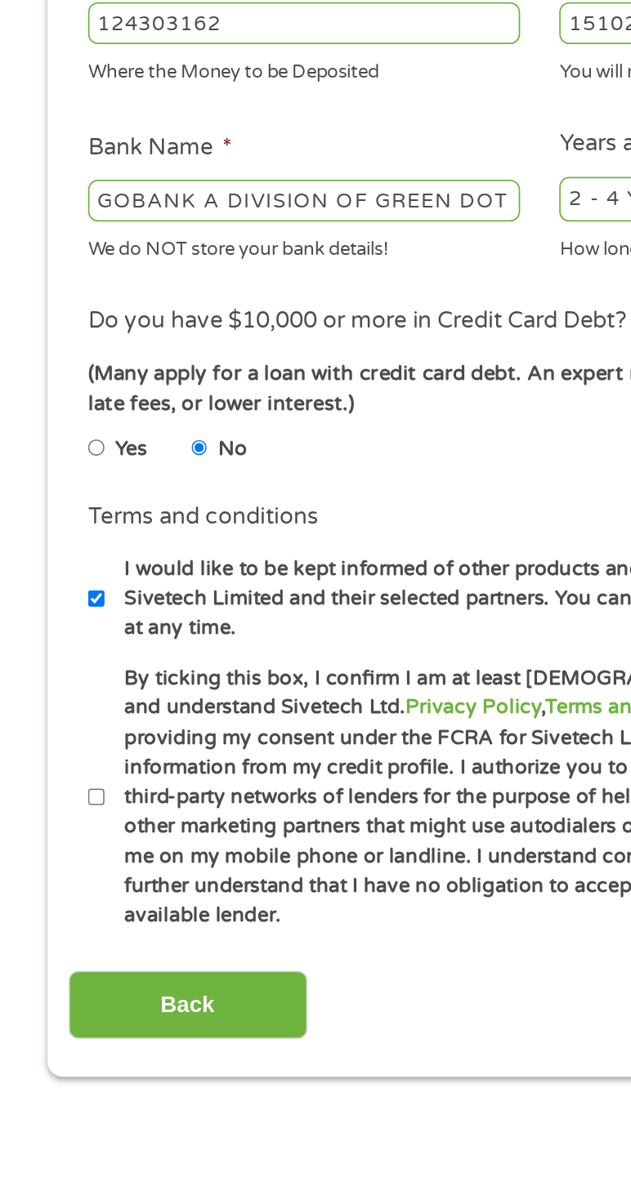
click at [54, 912] on input "By ticking this box, I confirm I am at least 18 years old. I confirm I have rea…" at bounding box center [56, 910] width 10 height 20
checkbox input "true"
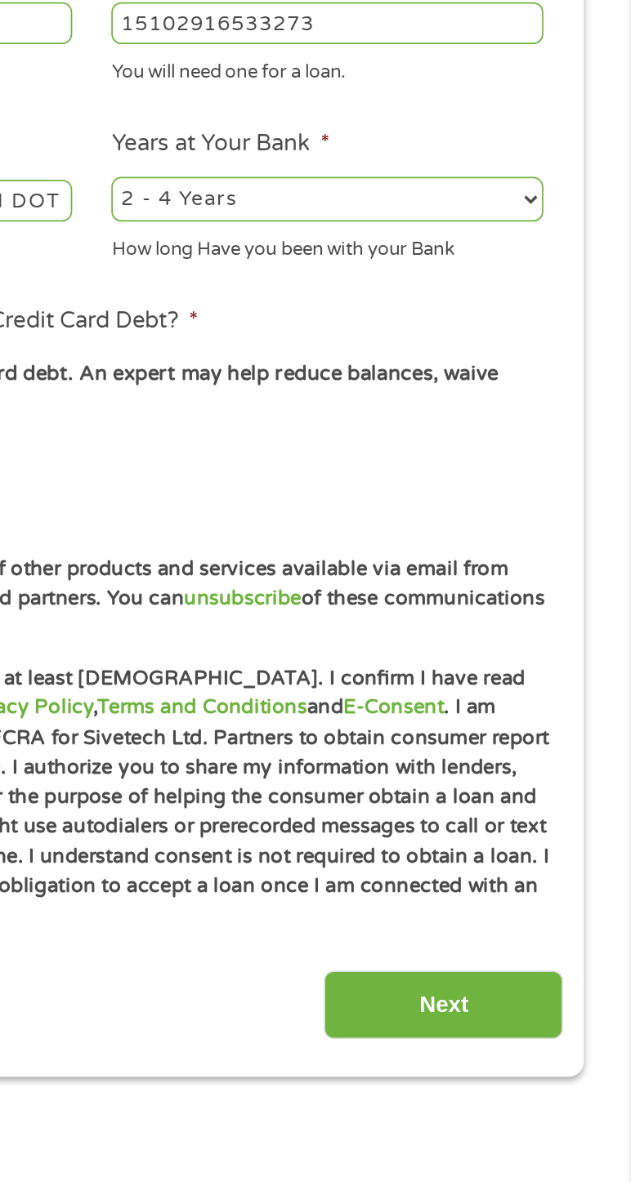
click at [544, 1011] on input "Next" at bounding box center [521, 1031] width 140 height 40
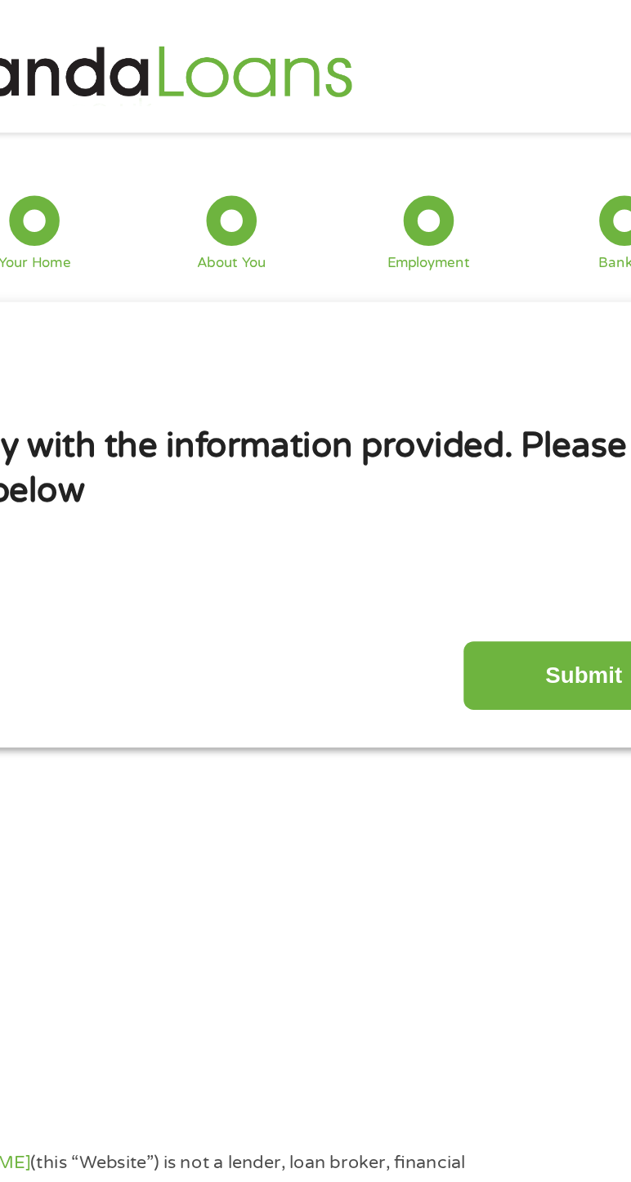
scroll to position [0, 0]
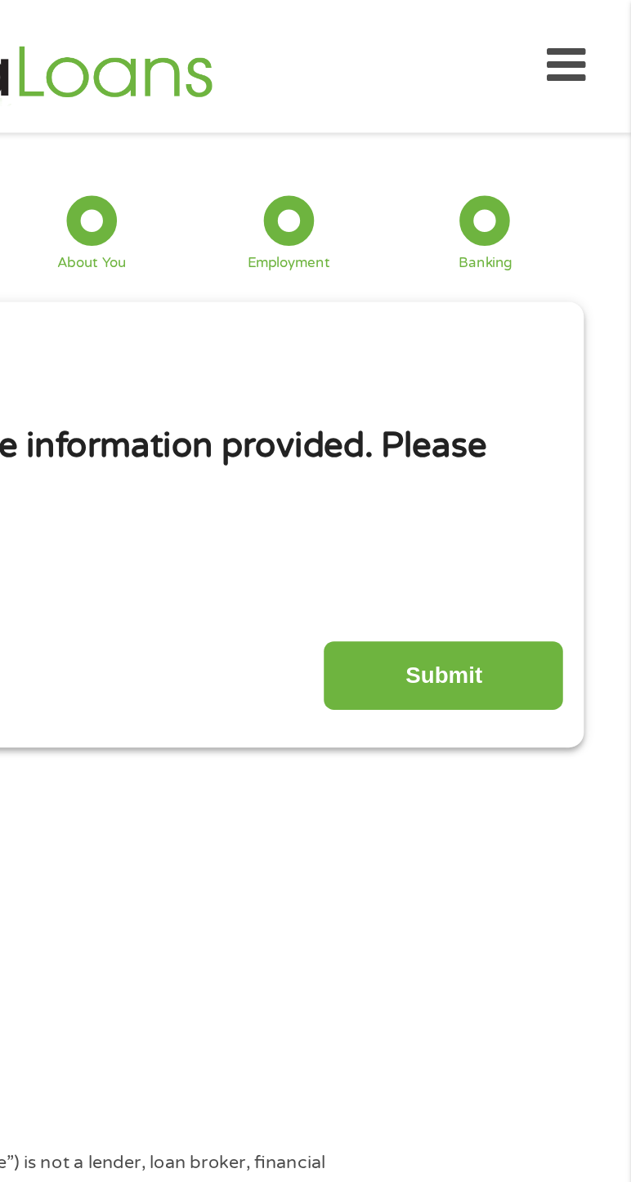
click at [512, 392] on input "Submit" at bounding box center [521, 395] width 140 height 40
